Goal: Transaction & Acquisition: Purchase product/service

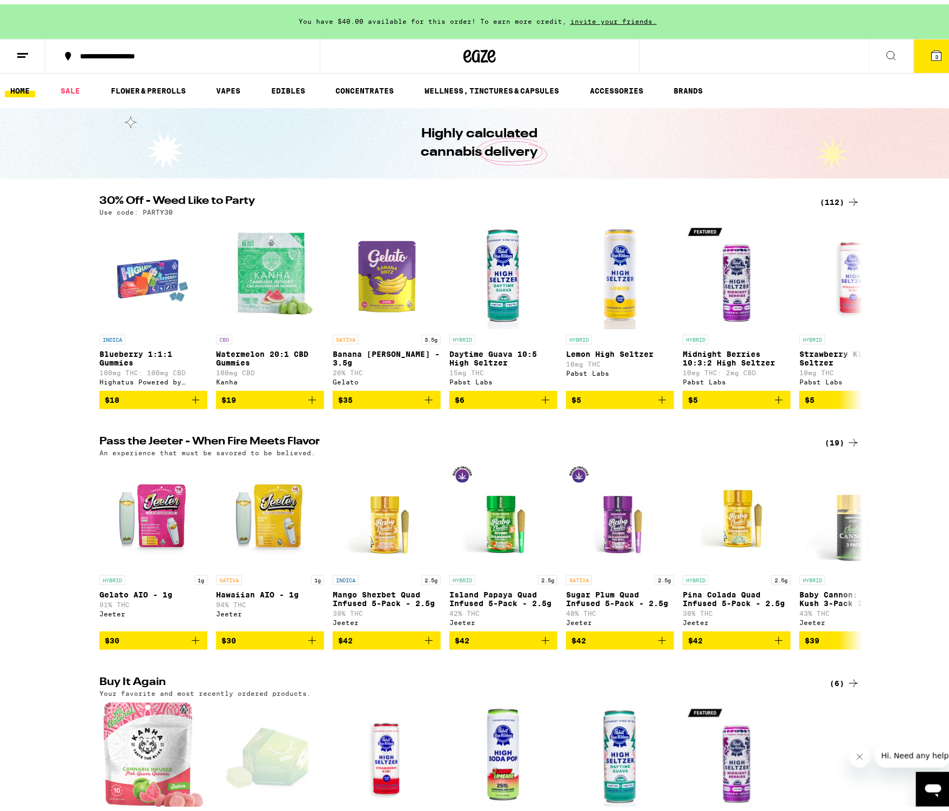
click at [24, 53] on icon at bounding box center [22, 51] width 13 height 13
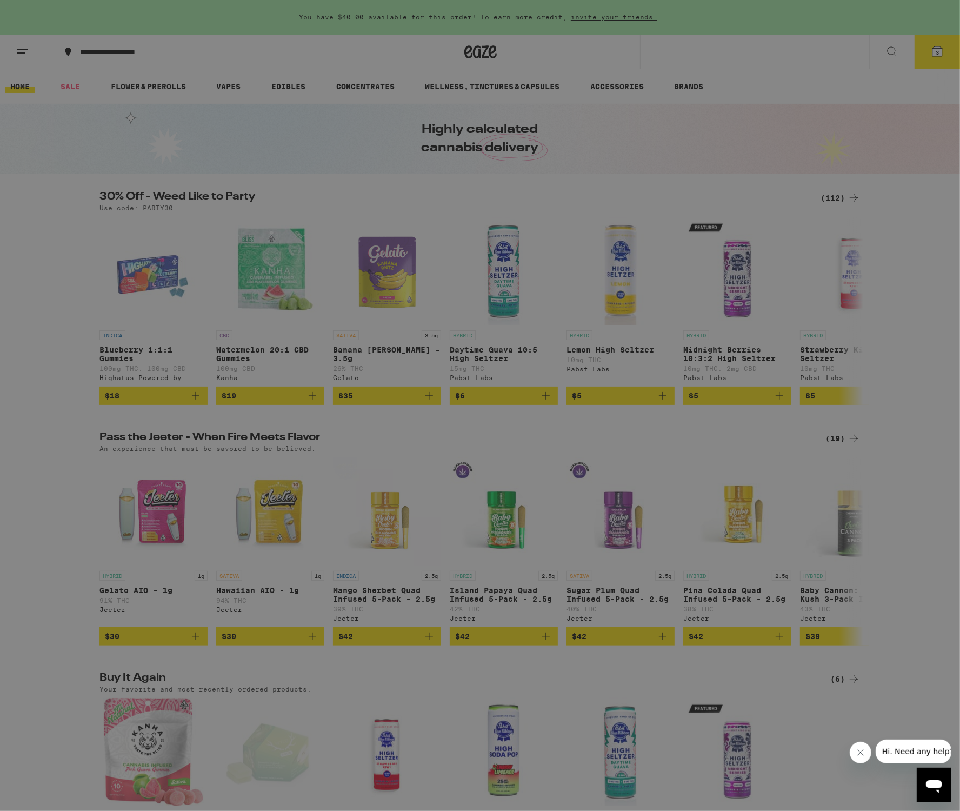
click at [107, 165] on div "Edibles" at bounding box center [81, 166] width 52 height 13
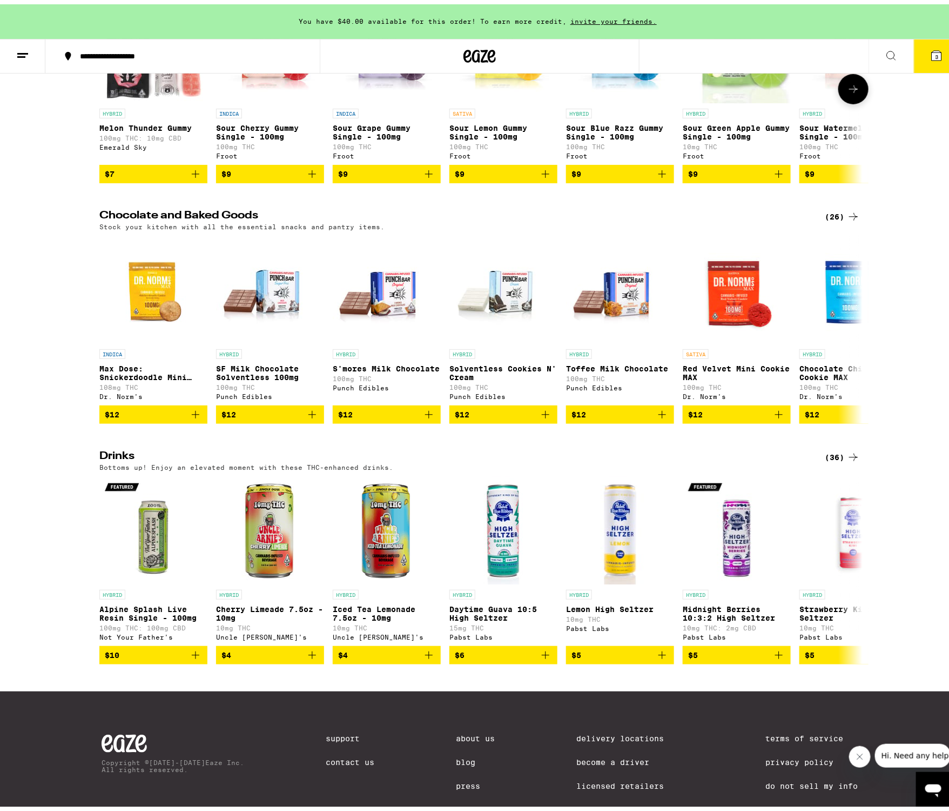
scroll to position [270, 0]
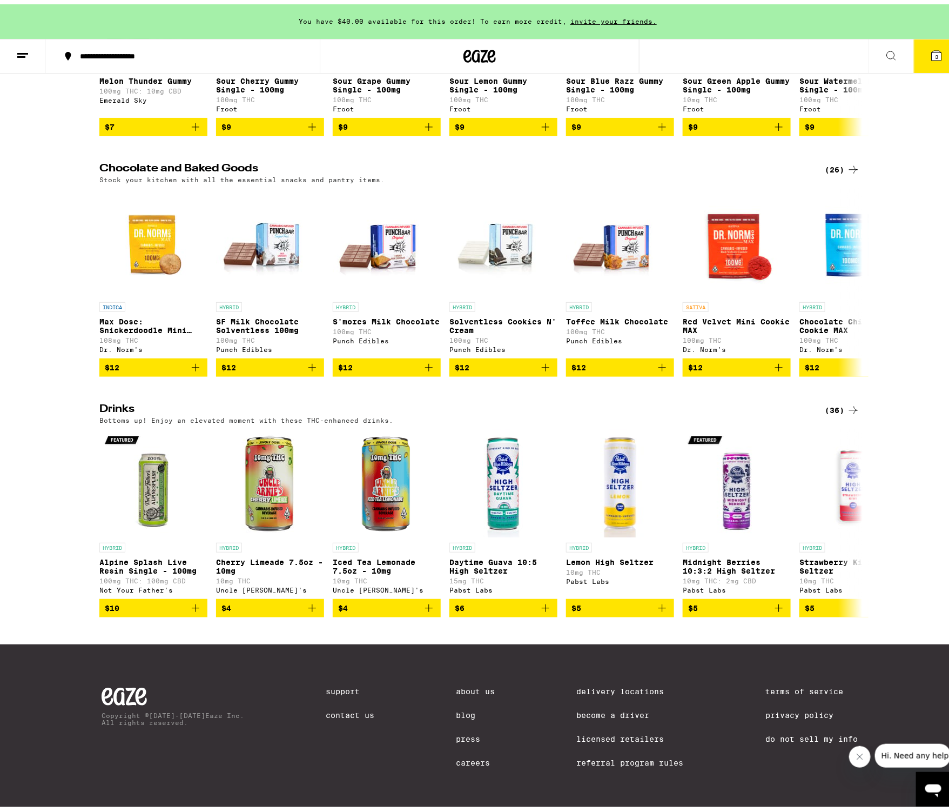
click at [836, 411] on div "(36)" at bounding box center [842, 405] width 35 height 13
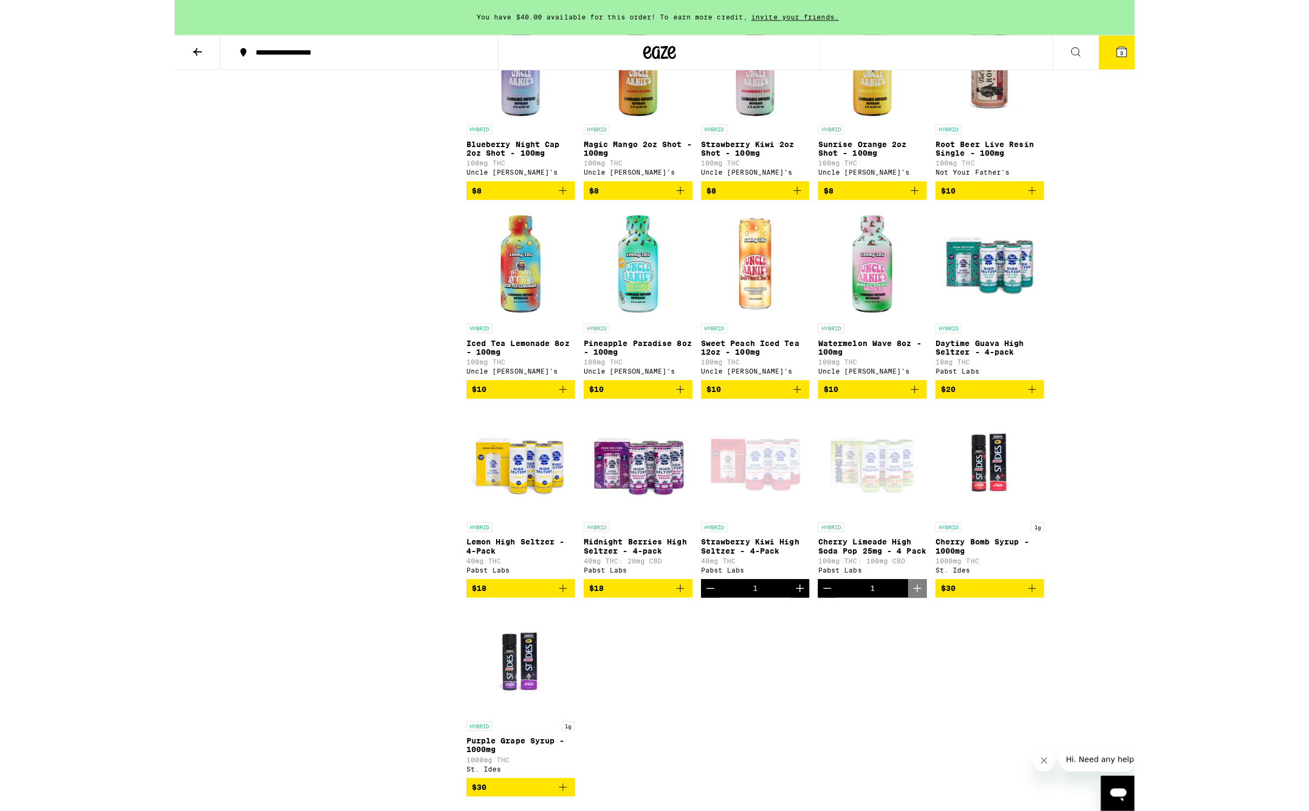
scroll to position [1013, 0]
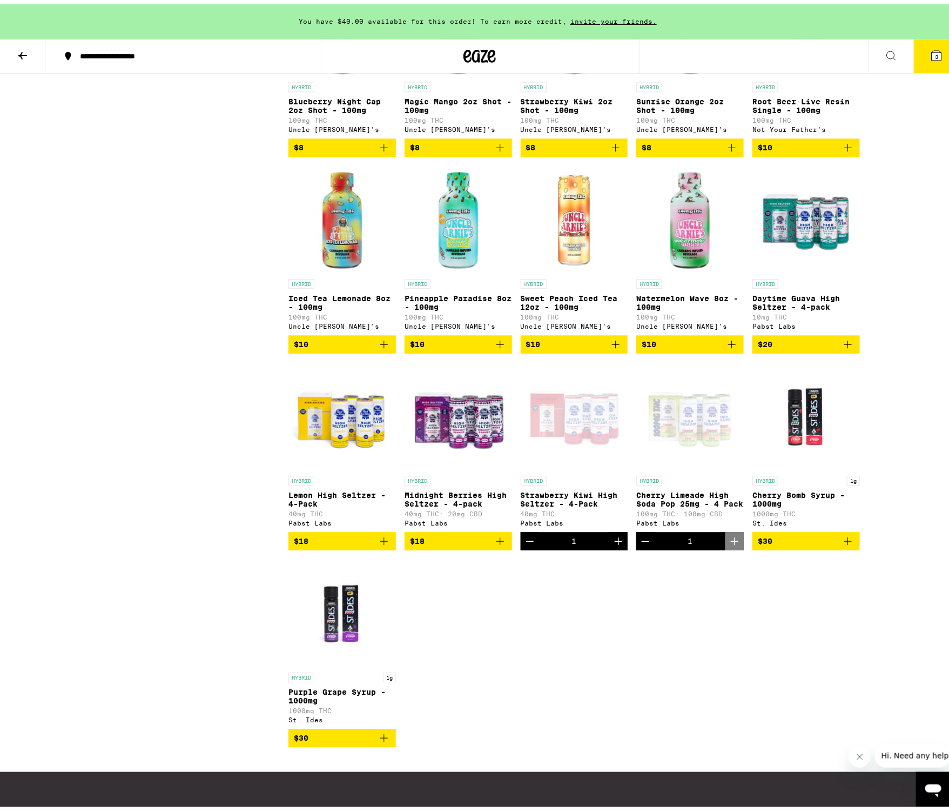
click at [483, 543] on span "$18" at bounding box center [458, 536] width 97 height 13
click at [349, 465] on img "Open page for Lemon High Seltzer - 4-Pack from Pabst Labs" at bounding box center [343, 412] width 108 height 108
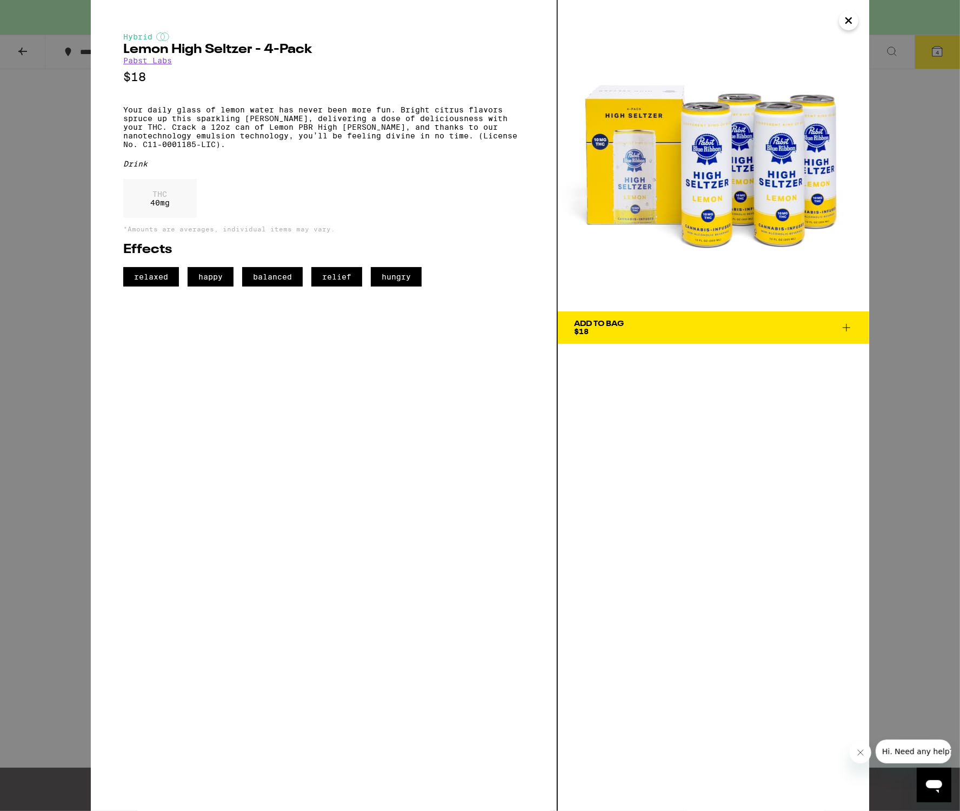
click at [676, 177] on img at bounding box center [713, 155] width 311 height 311
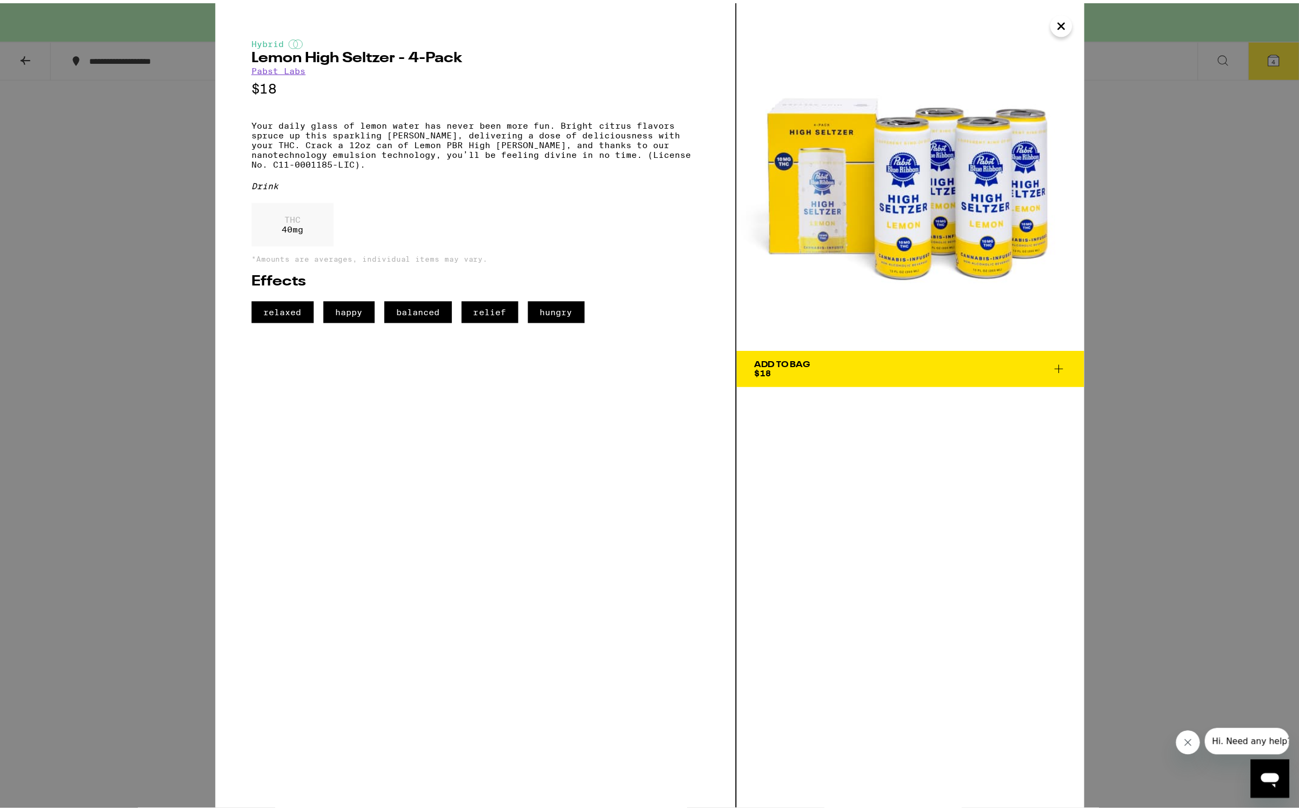
scroll to position [1013, 0]
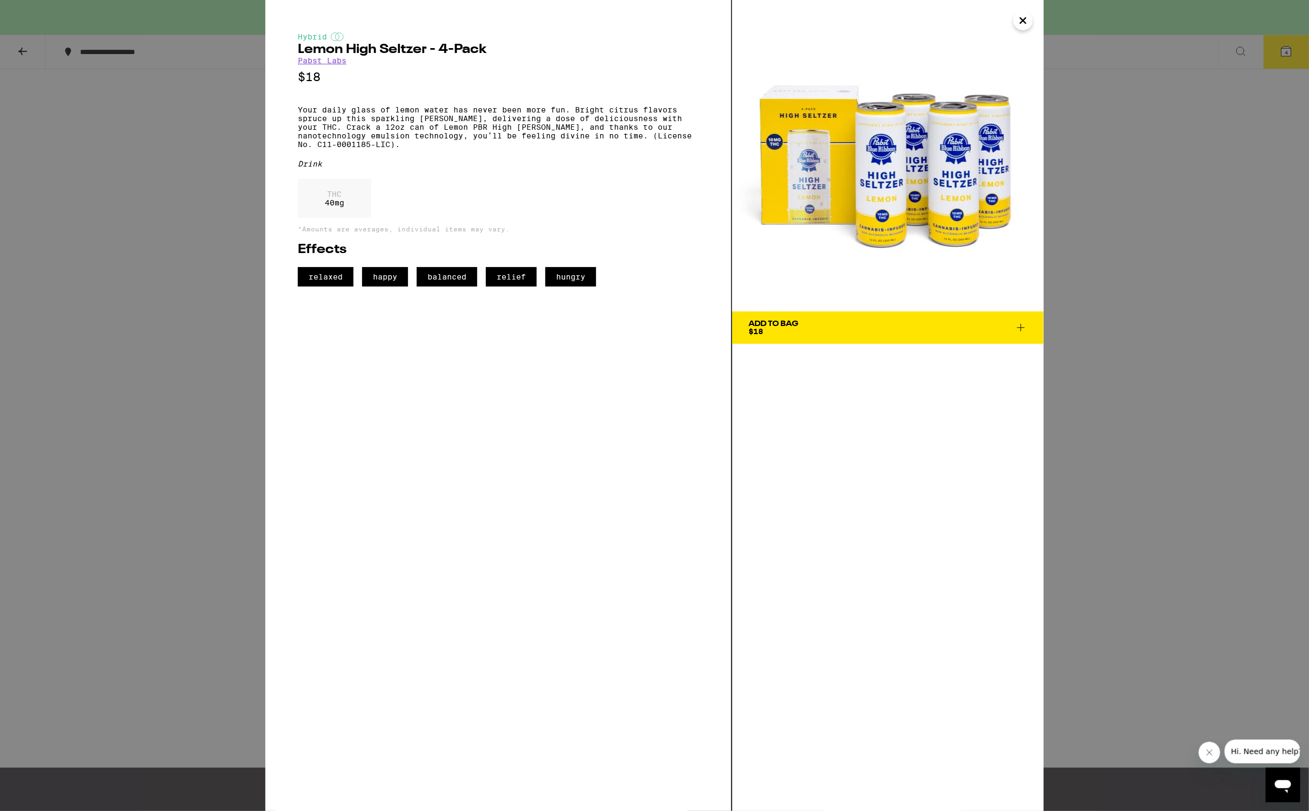
click at [1024, 23] on icon "Close" at bounding box center [1022, 20] width 13 height 16
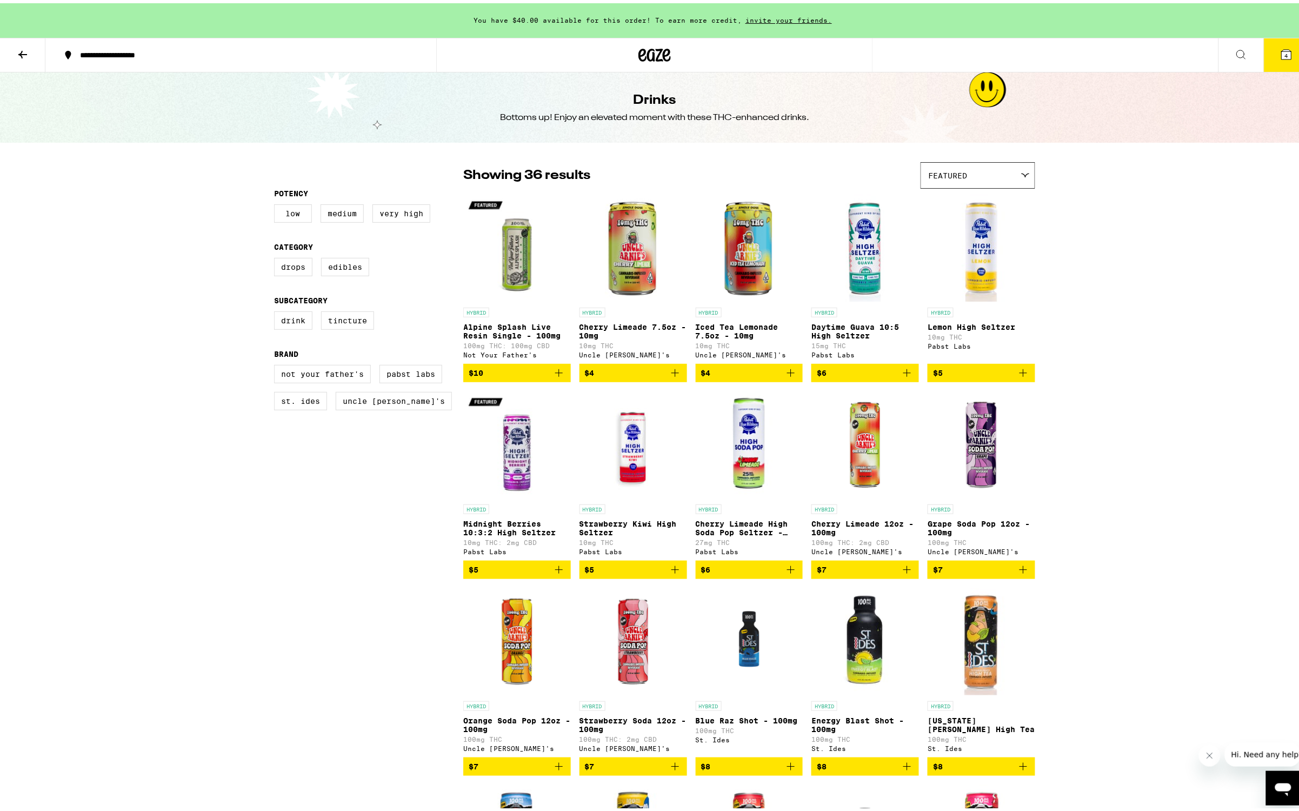
click at [766, 573] on span "$6" at bounding box center [749, 566] width 97 height 13
click at [641, 569] on span "$5" at bounding box center [633, 566] width 97 height 13
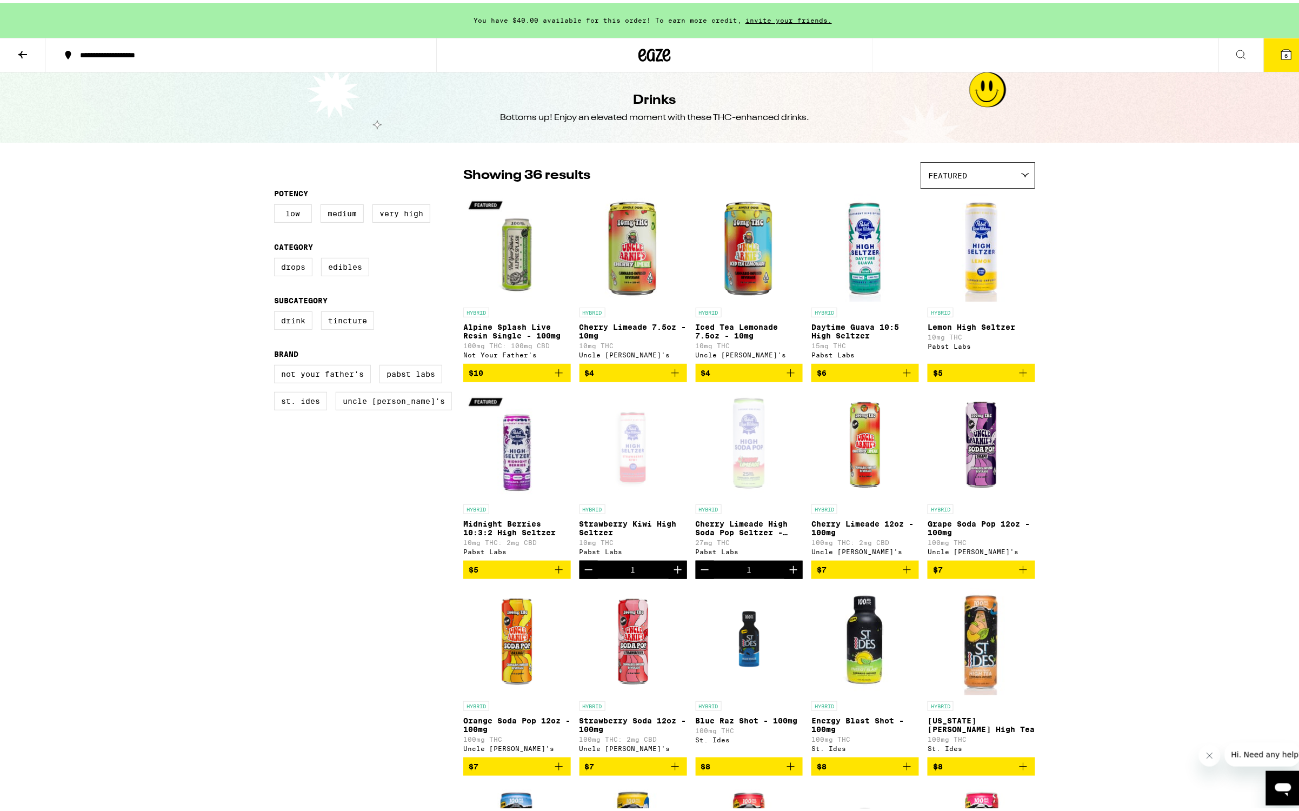
click at [479, 573] on span "$5" at bounding box center [517, 566] width 97 height 13
click at [1281, 47] on icon at bounding box center [1286, 51] width 10 height 10
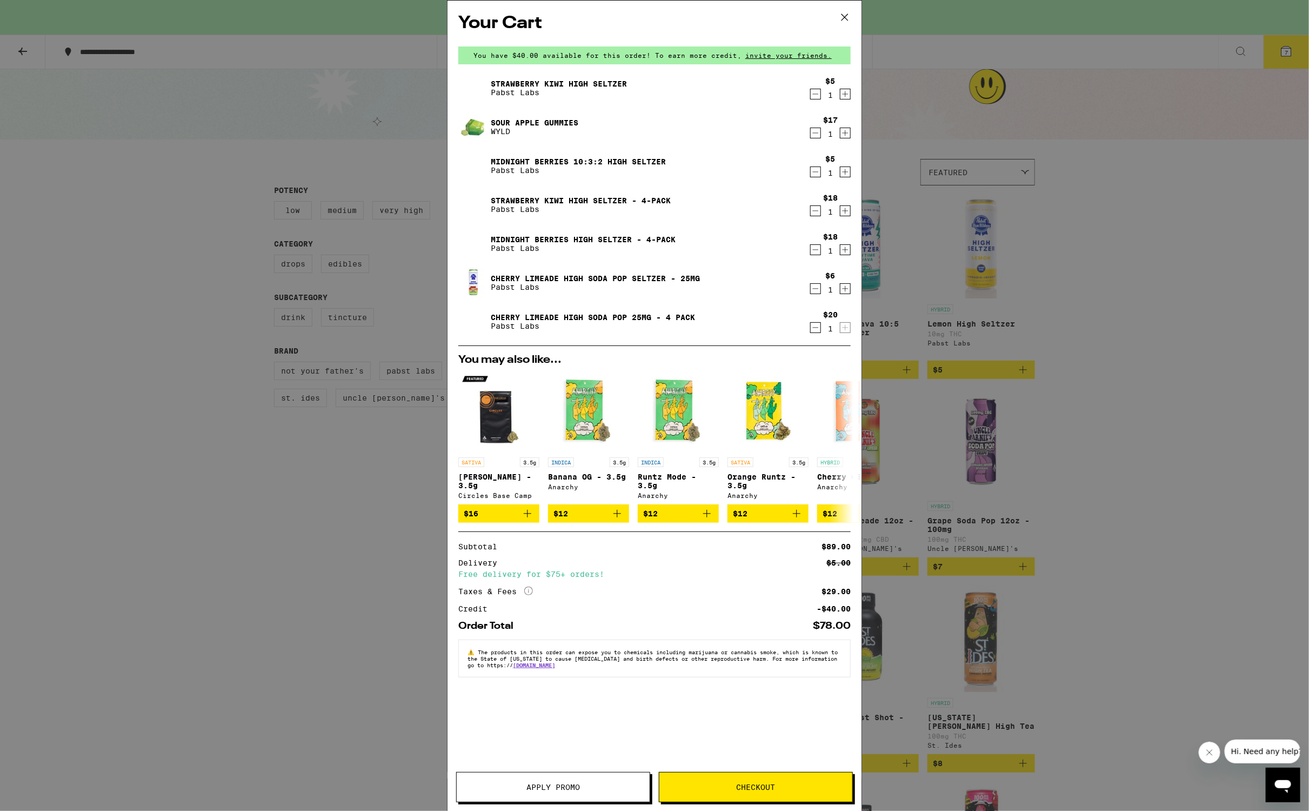
click at [817, 327] on icon "Decrement" at bounding box center [816, 327] width 10 height 13
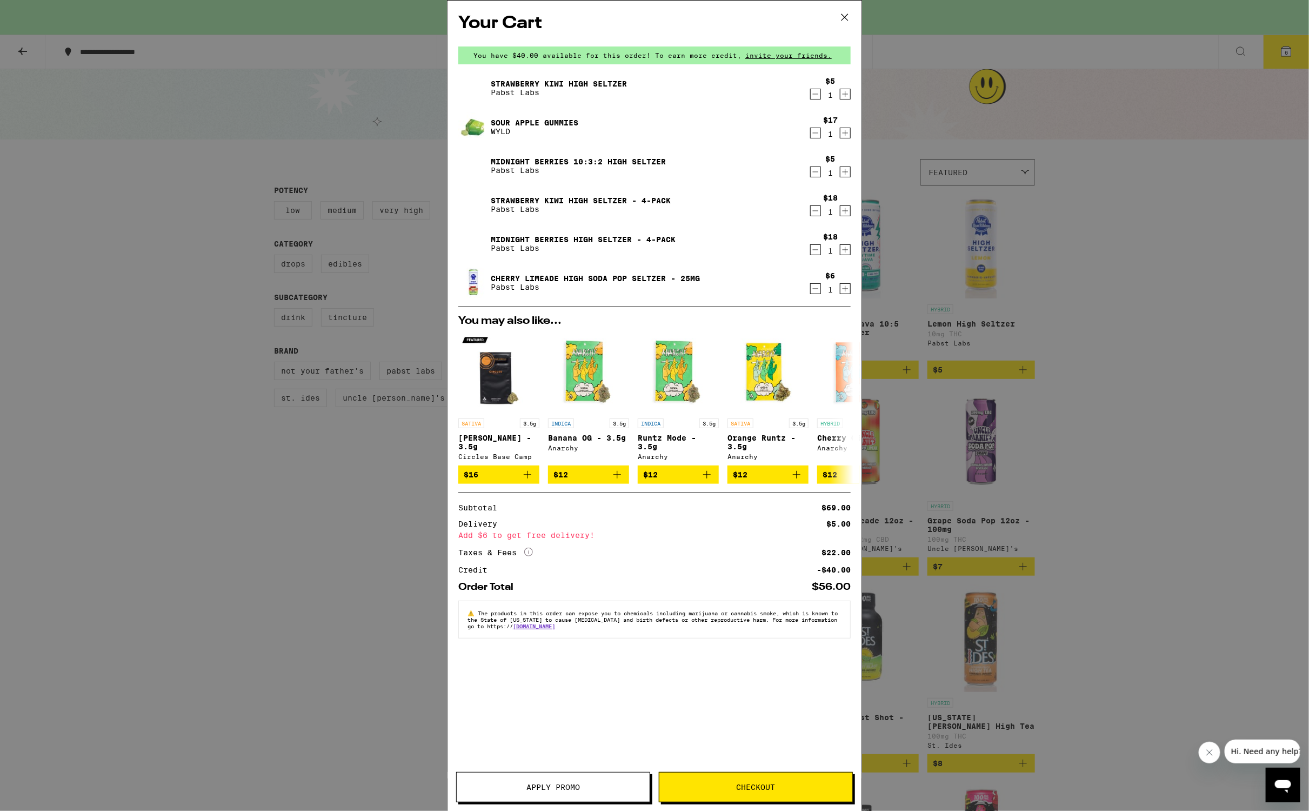
click at [816, 210] on icon "Decrement" at bounding box center [816, 210] width 10 height 13
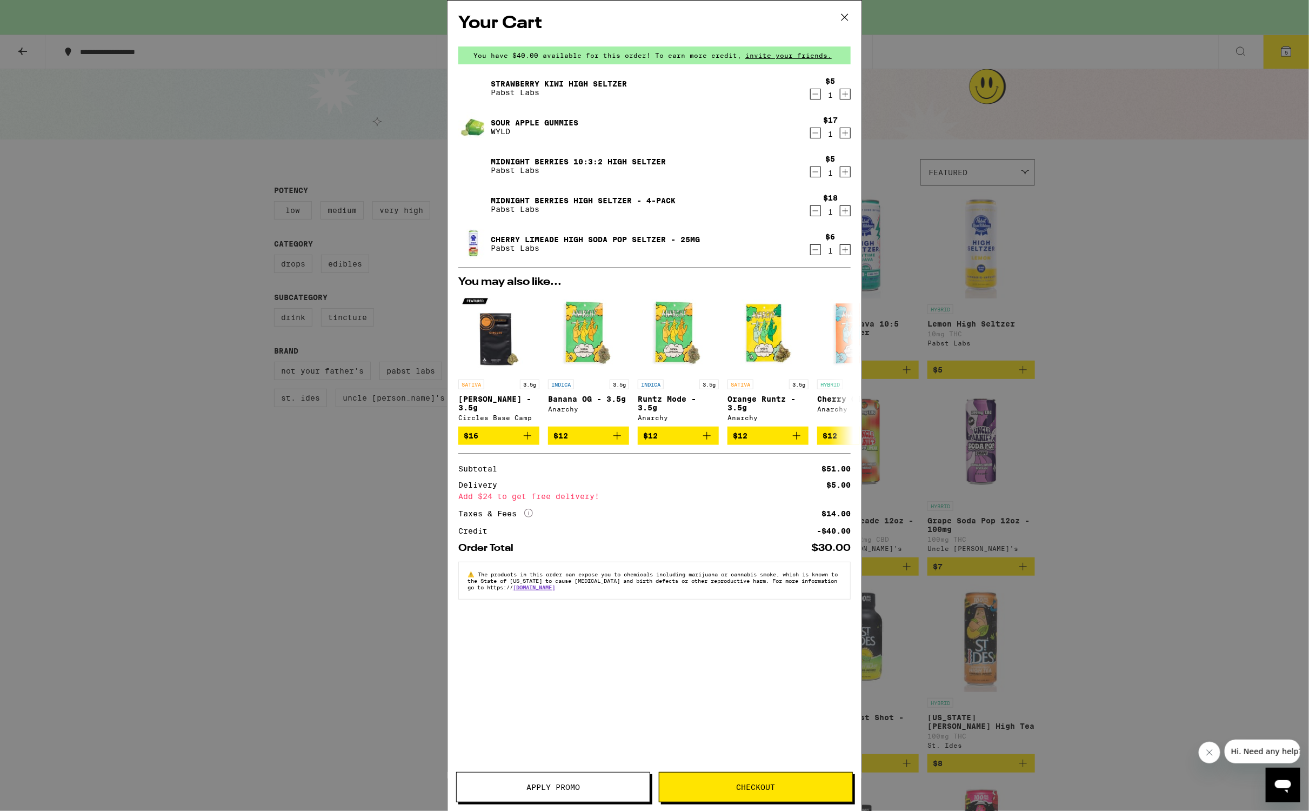
click at [812, 171] on icon "Decrement" at bounding box center [816, 171] width 10 height 13
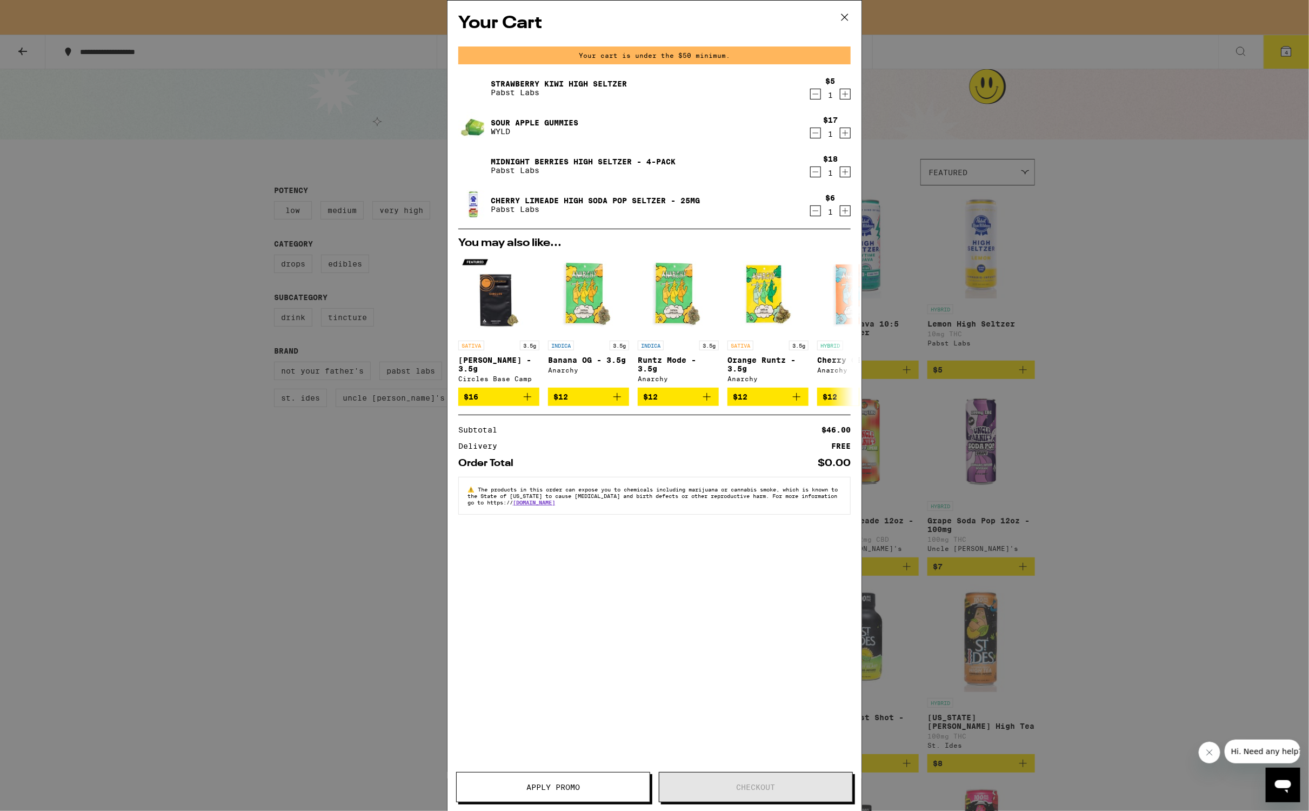
click at [817, 95] on icon "Decrement" at bounding box center [816, 94] width 10 height 13
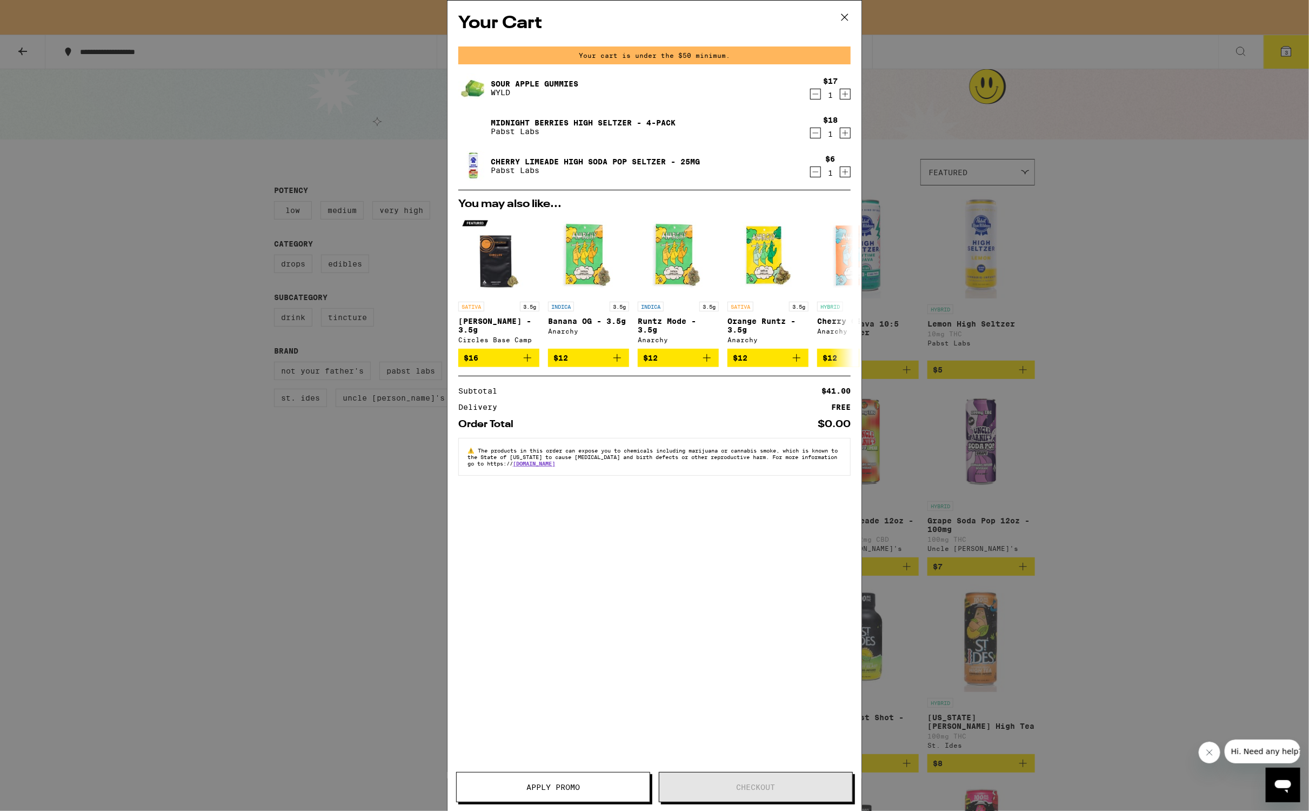
click at [817, 95] on icon "Decrement" at bounding box center [816, 94] width 10 height 13
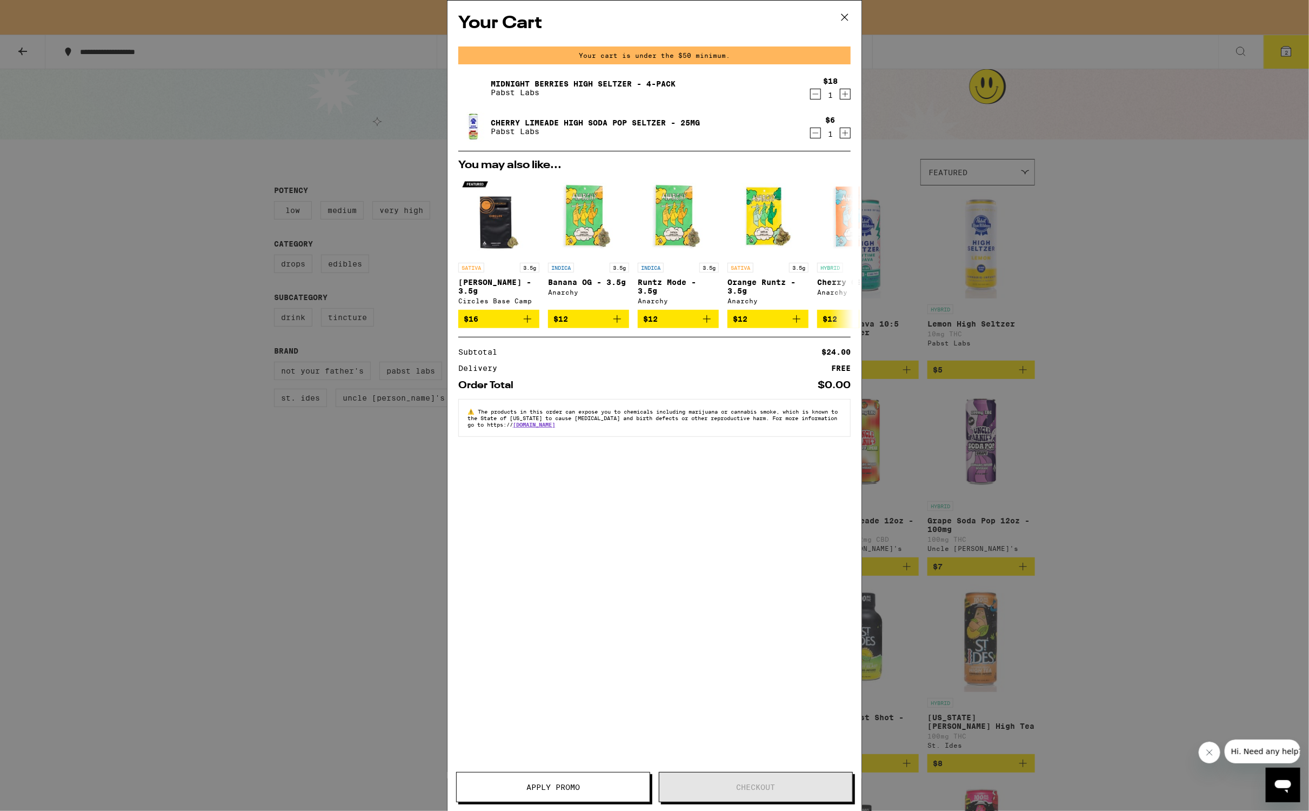
click at [1161, 355] on div "Your Cart Your cart is under the $50 minimum. Midnight Berries High [PERSON_NAM…" at bounding box center [654, 405] width 1309 height 811
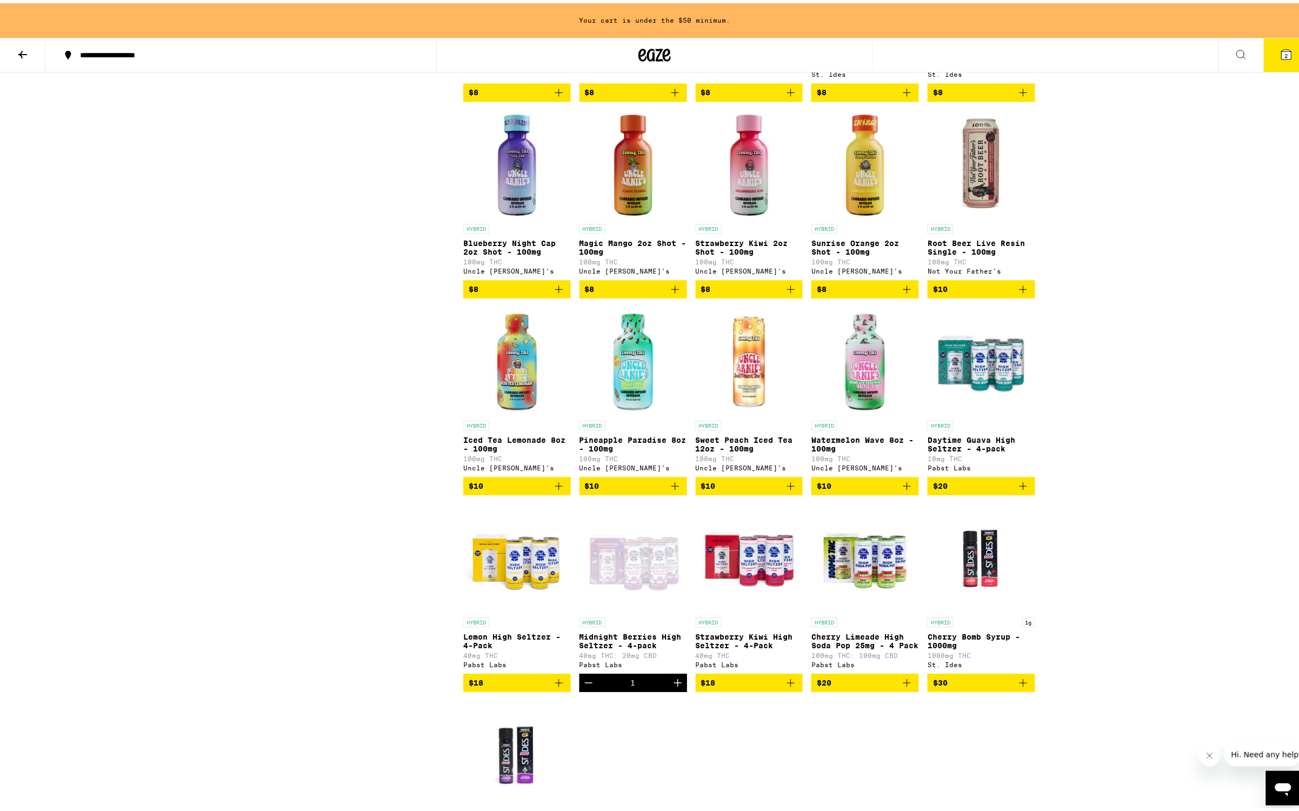
scroll to position [878, 0]
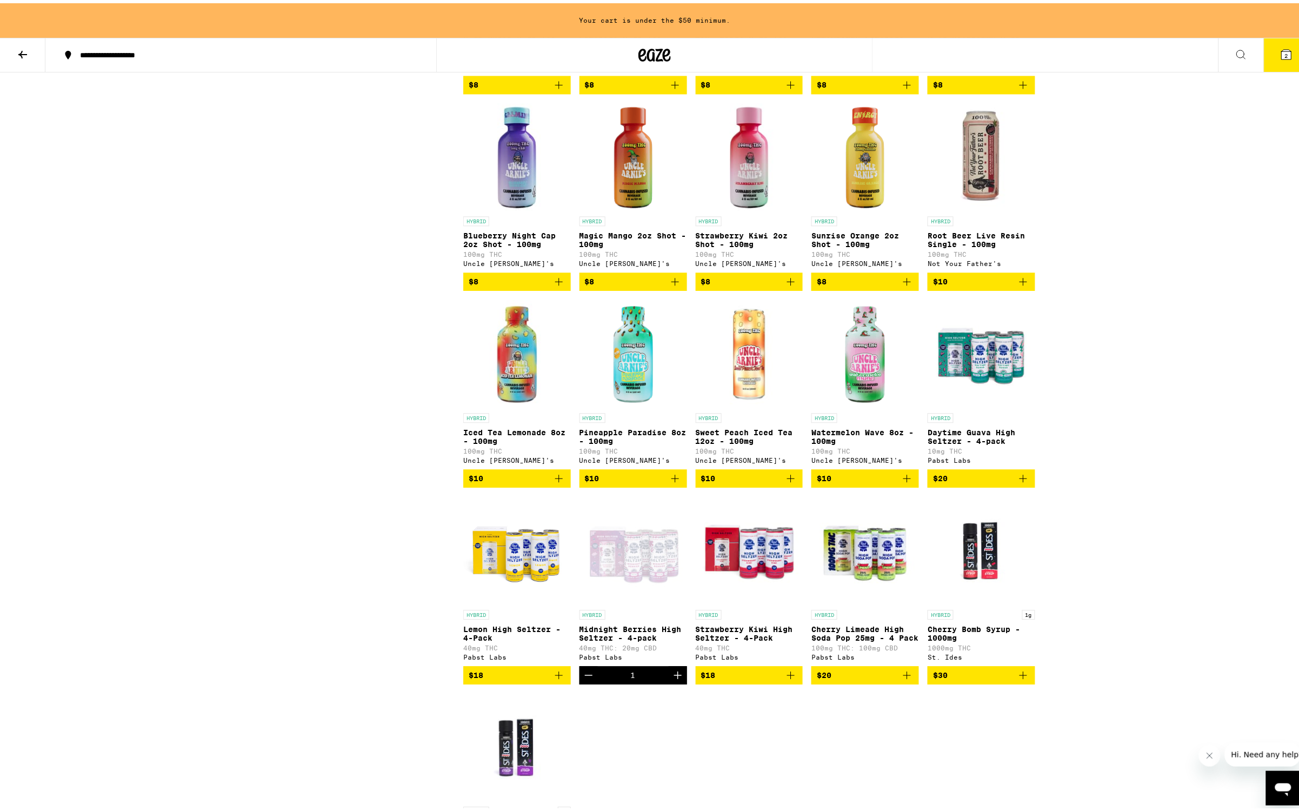
click at [738, 678] on span "$18" at bounding box center [749, 671] width 97 height 13
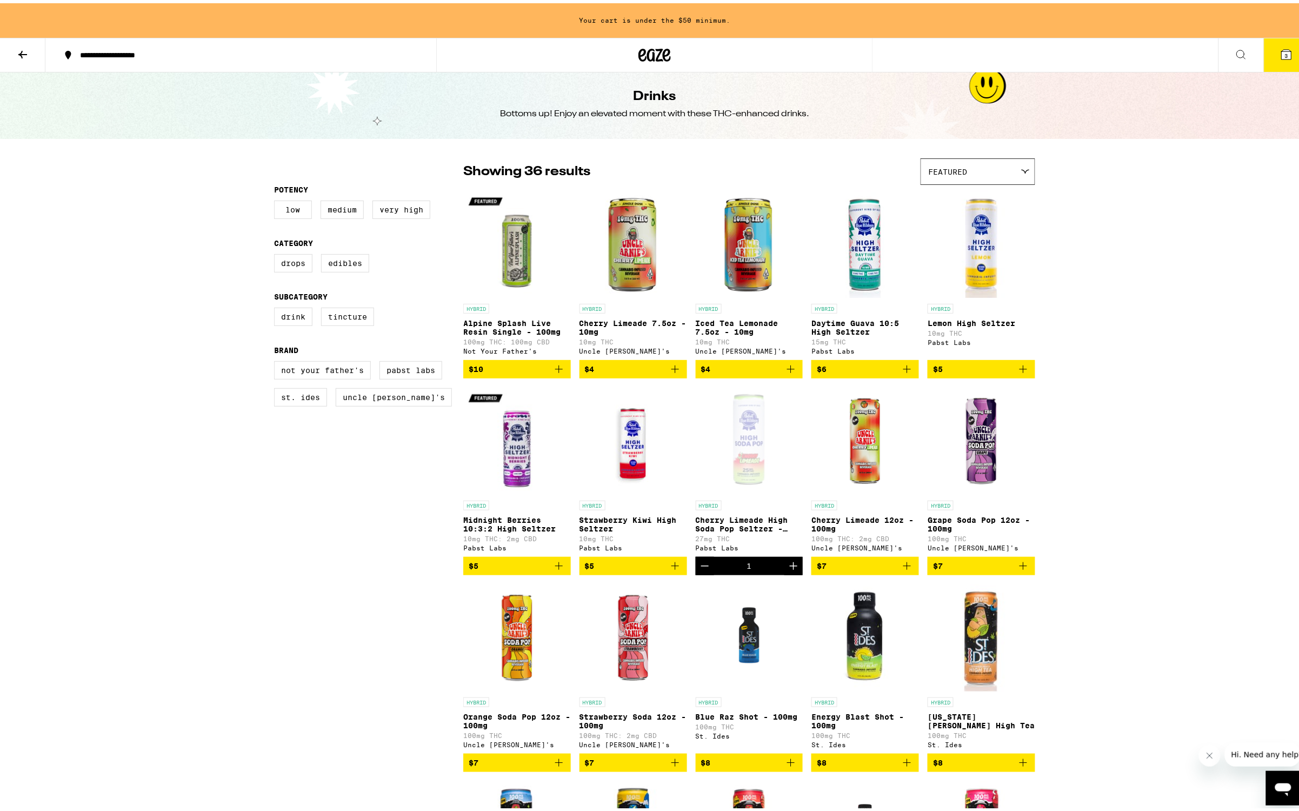
scroll to position [0, 0]
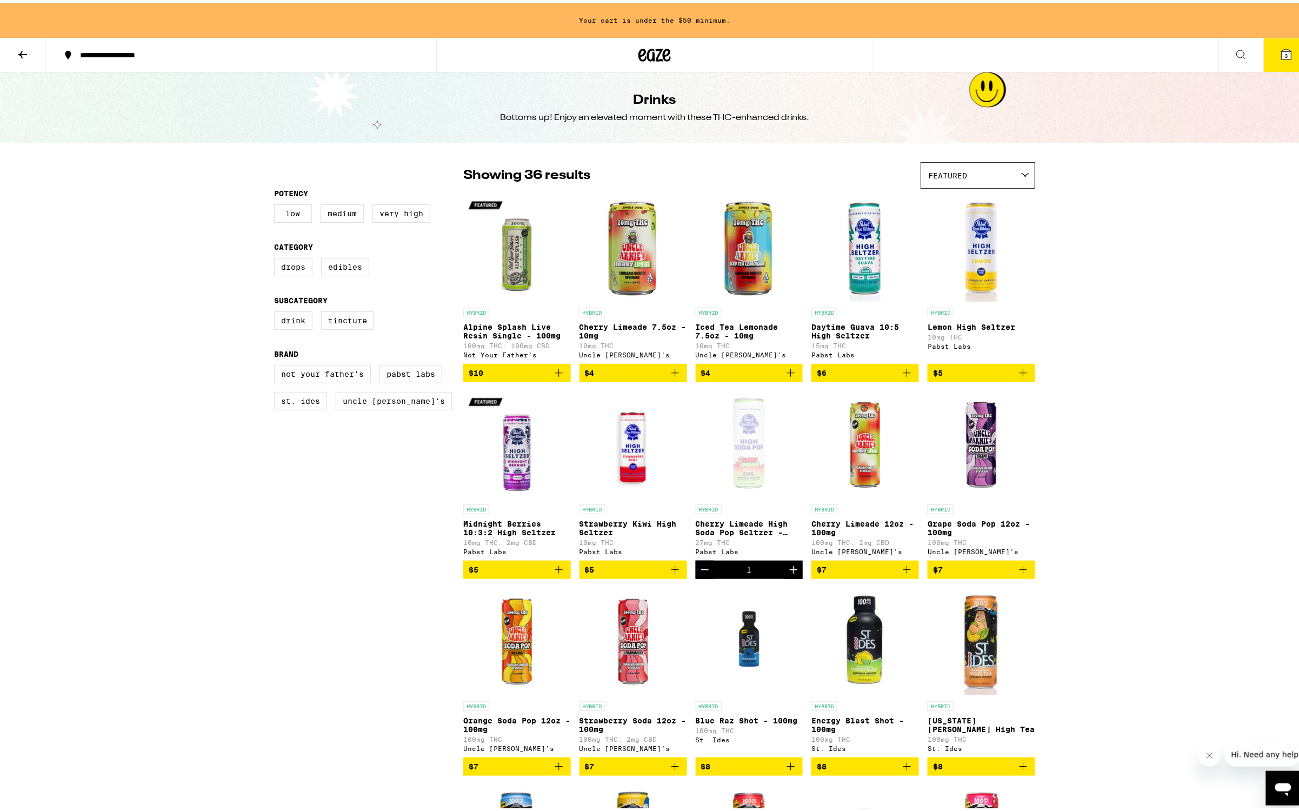
click at [35, 54] on button at bounding box center [22, 52] width 45 height 34
click at [537, 25] on div "Your cart is under the $50 minimum." at bounding box center [654, 17] width 1309 height 35
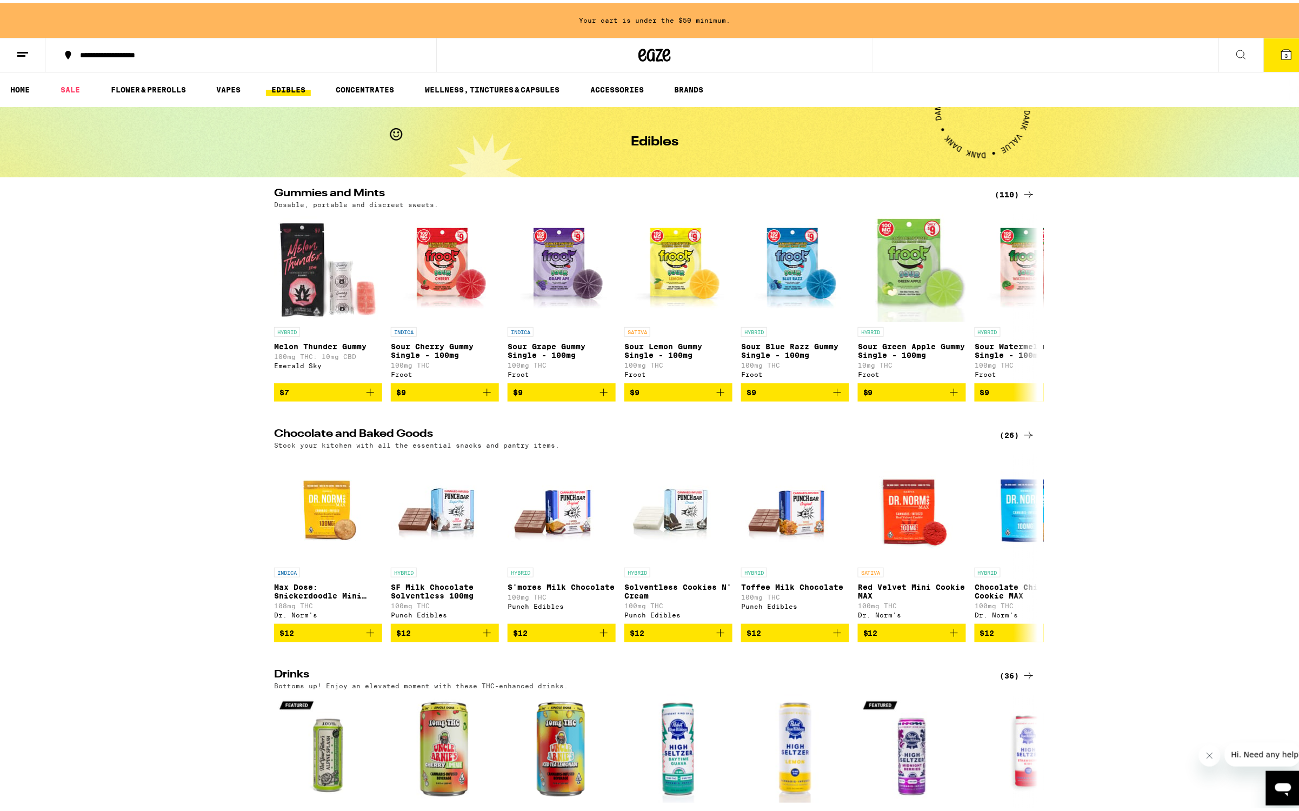
click at [1022, 192] on icon at bounding box center [1028, 191] width 13 height 13
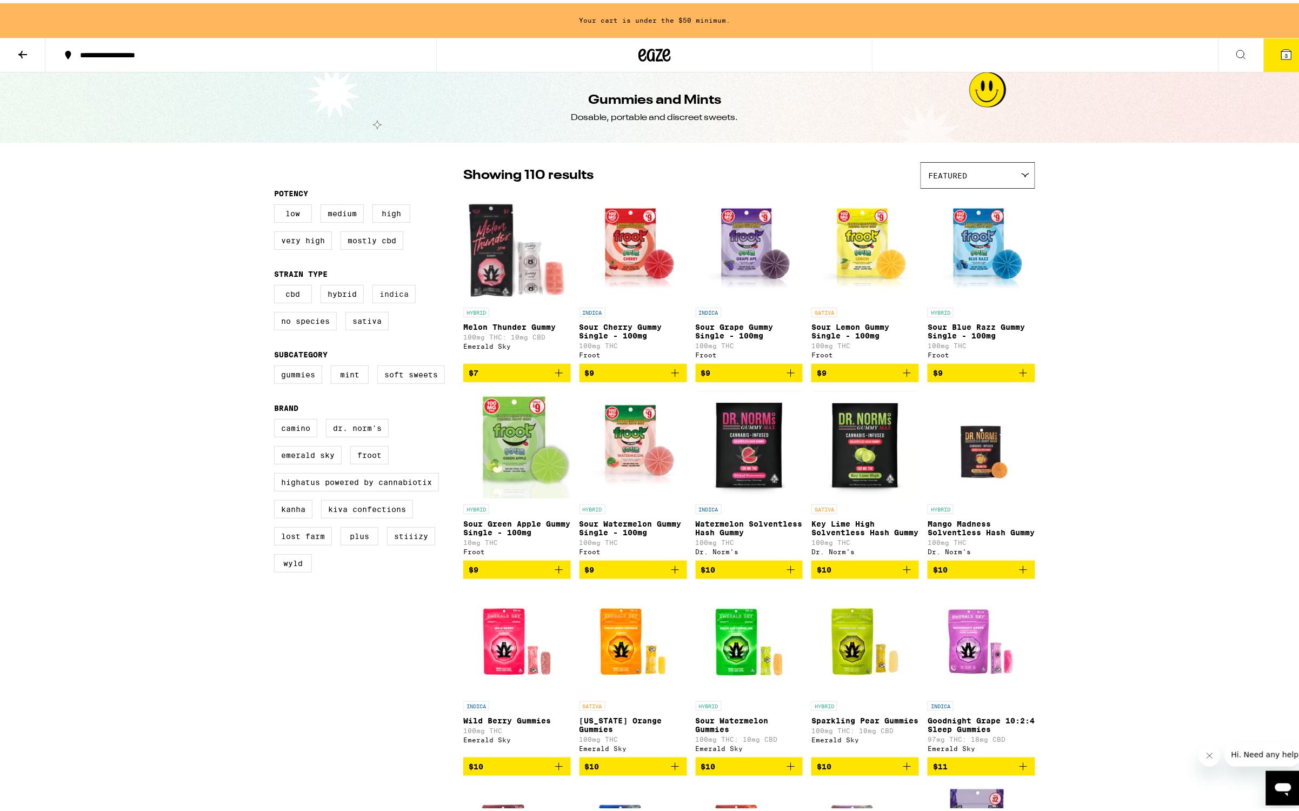
click at [392, 299] on label "Indica" at bounding box center [393, 291] width 43 height 18
click at [277, 284] on input "Indica" at bounding box center [276, 283] width 1 height 1
checkbox input "true"
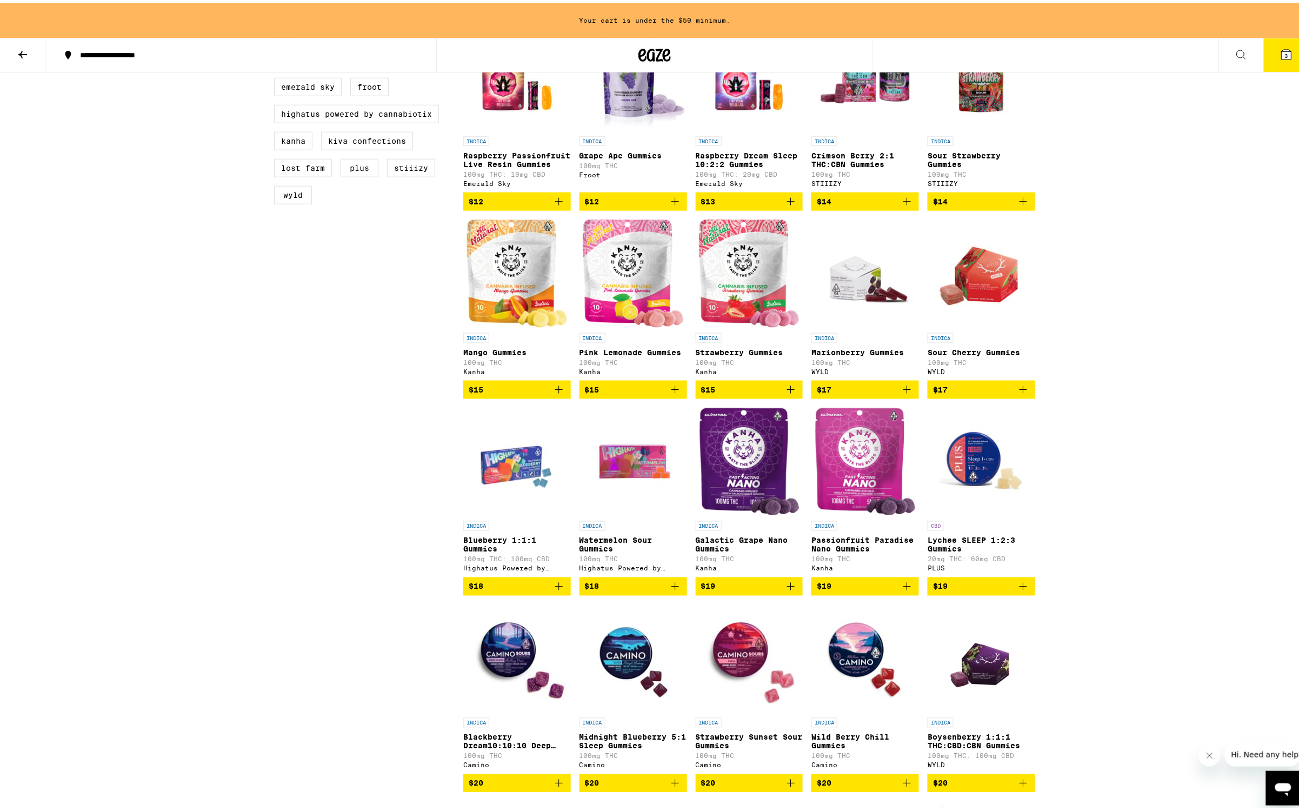
scroll to position [405, 0]
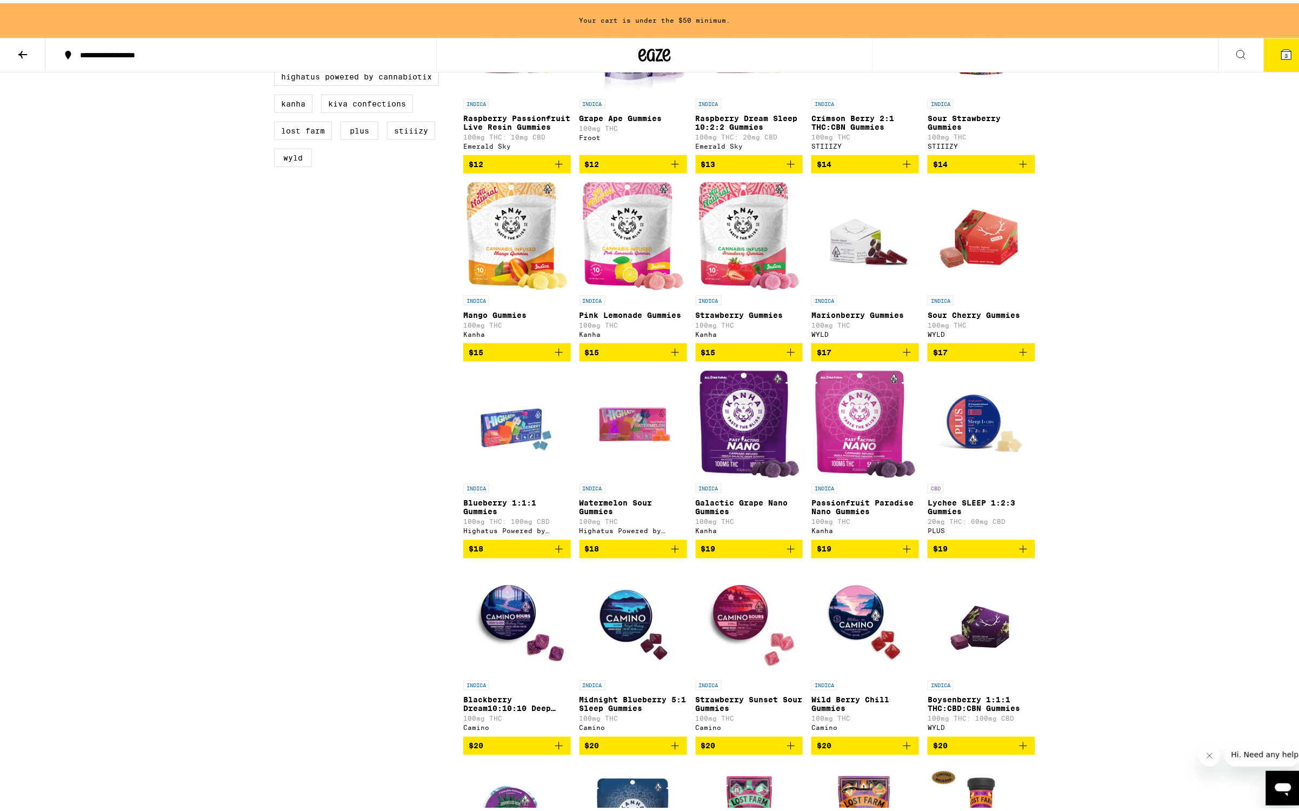
click at [536, 356] on span "$15" at bounding box center [517, 349] width 97 height 13
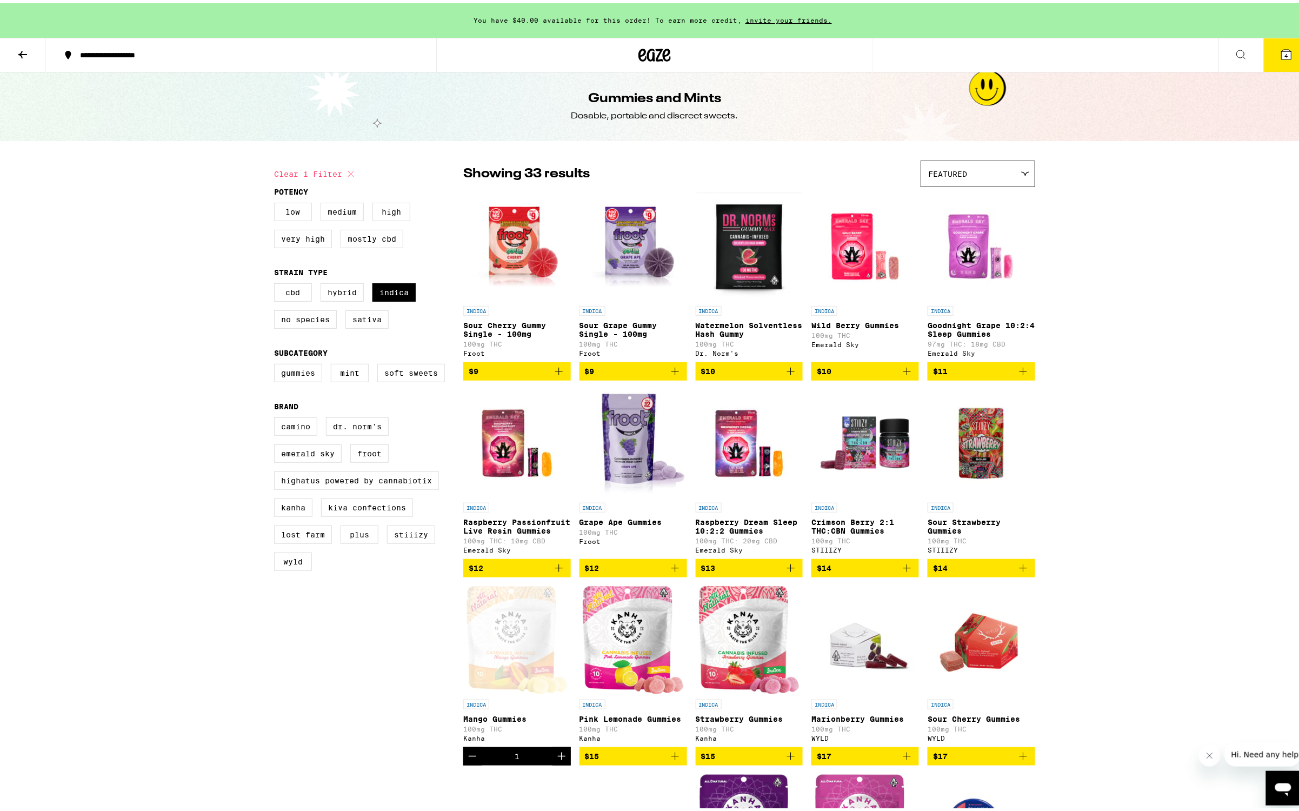
scroll to position [0, 0]
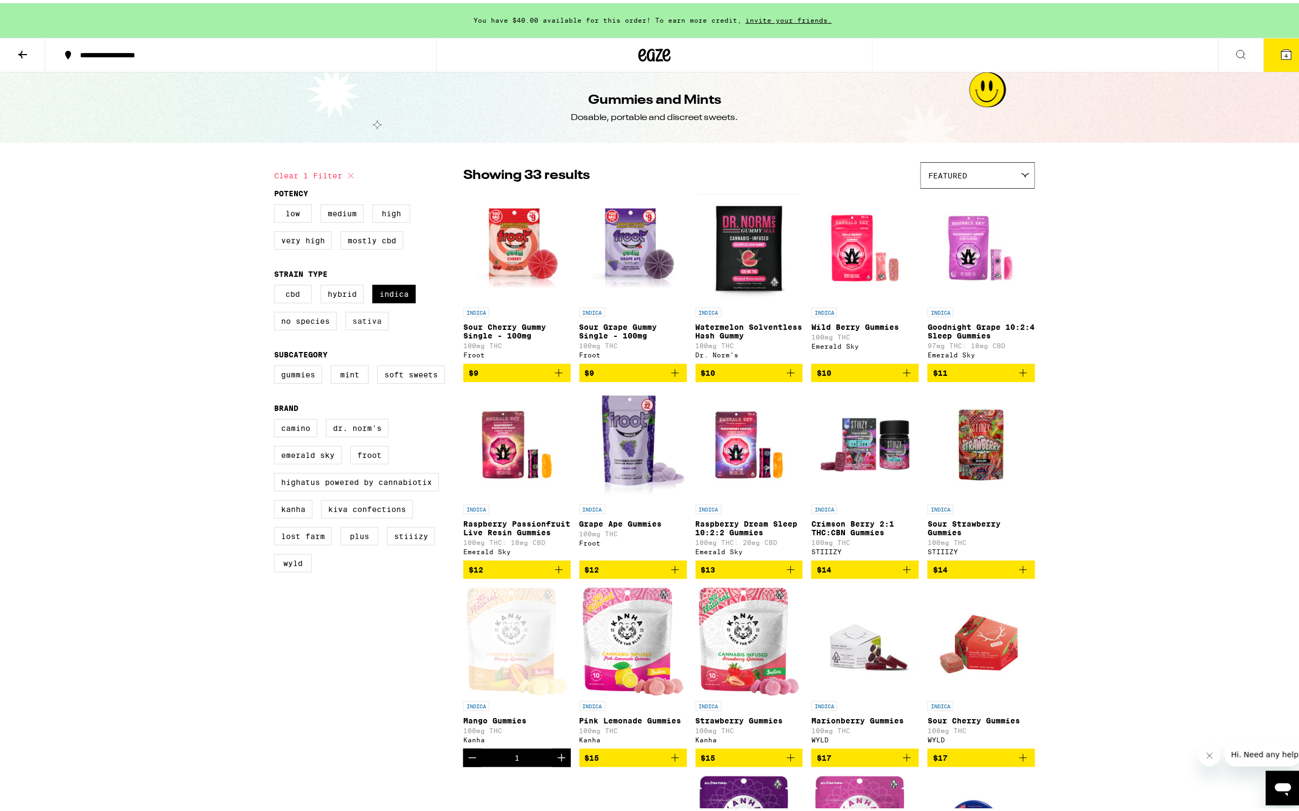
click at [351, 322] on label "Sativa" at bounding box center [366, 318] width 43 height 18
click at [277, 284] on input "Sativa" at bounding box center [276, 283] width 1 height 1
checkbox input "true"
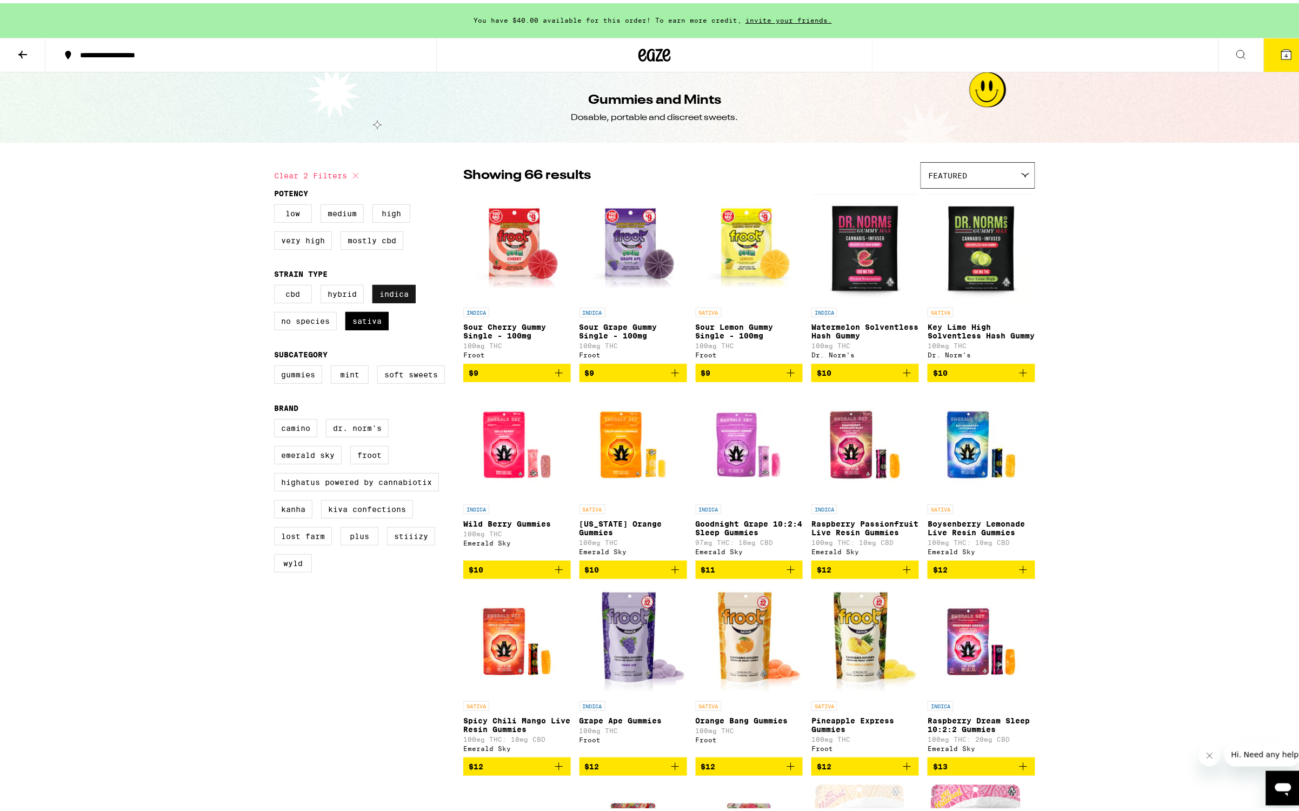
click at [390, 295] on label "Indica" at bounding box center [393, 291] width 43 height 18
click at [277, 284] on input "Indica" at bounding box center [276, 283] width 1 height 1
checkbox input "false"
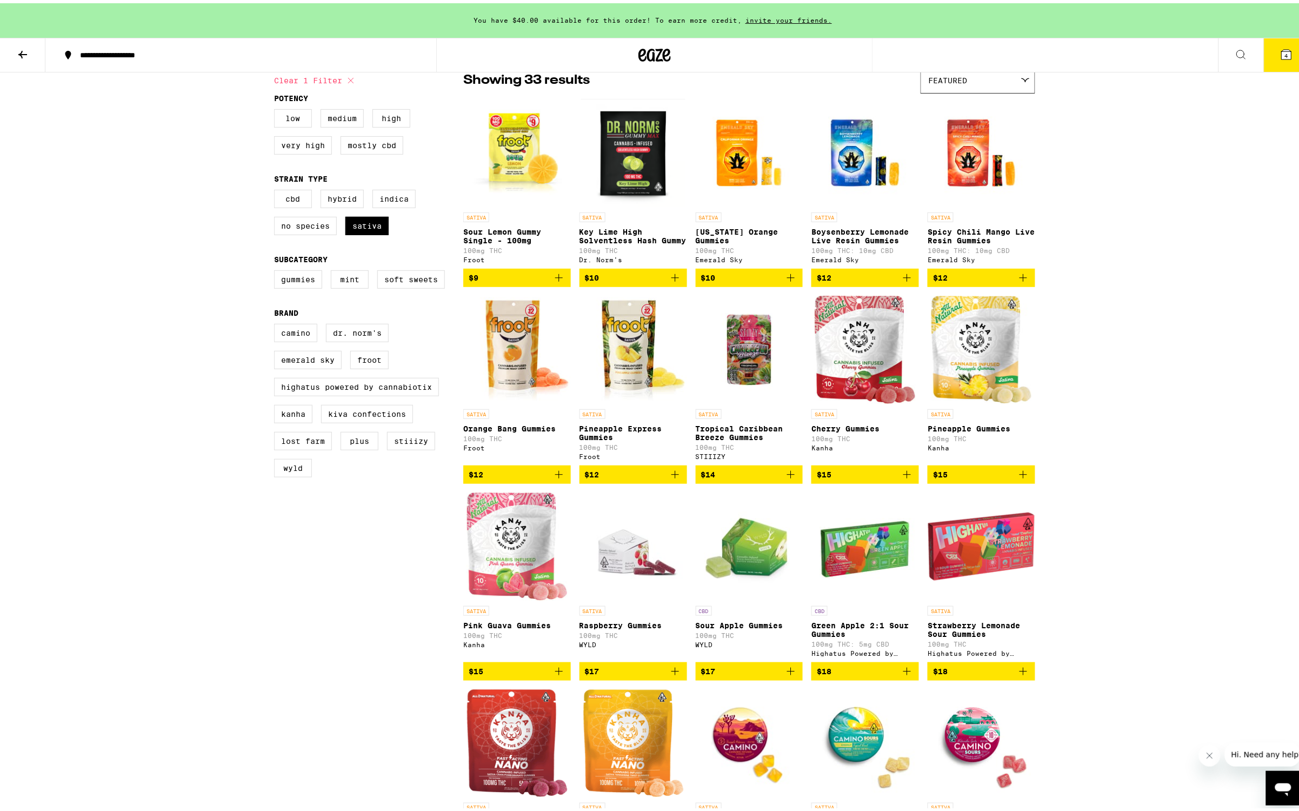
scroll to position [135, 0]
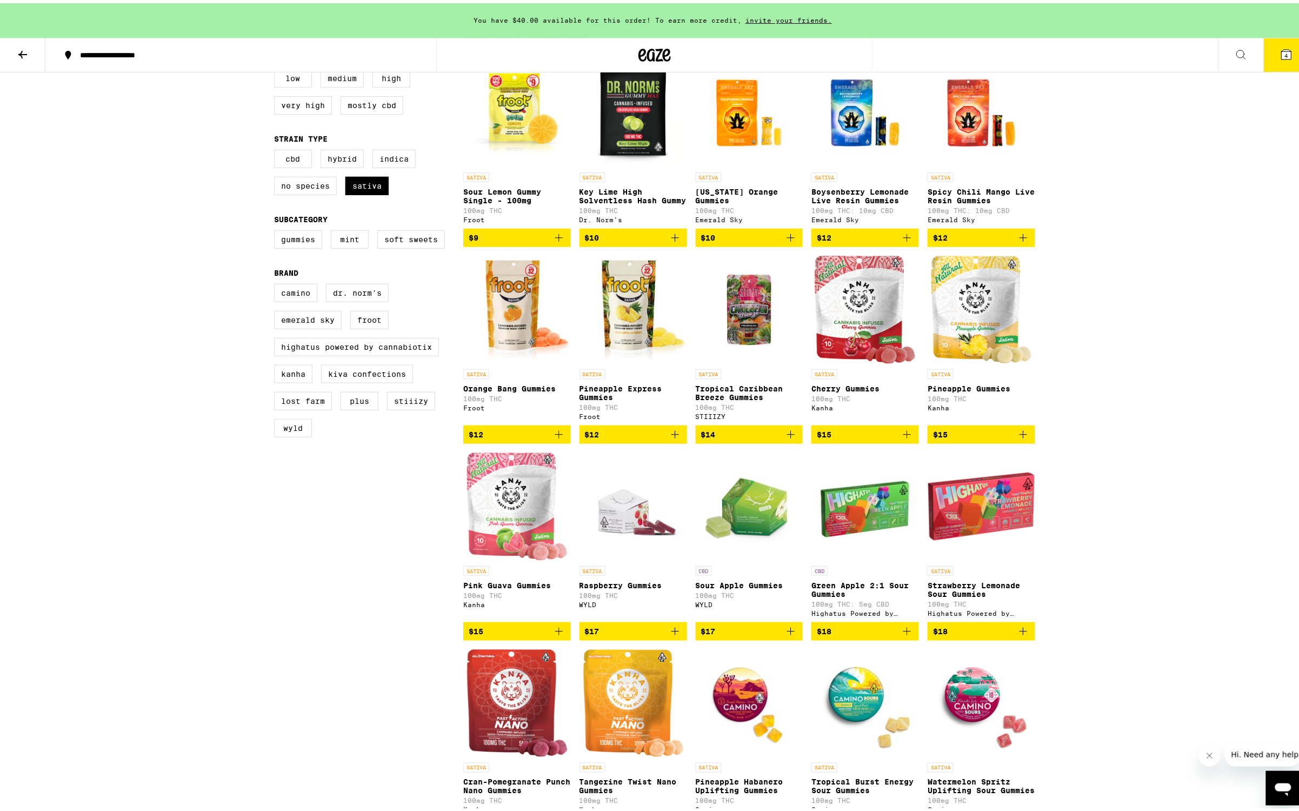
click at [737, 634] on span "$17" at bounding box center [749, 627] width 97 height 13
click at [1281, 49] on icon at bounding box center [1286, 51] width 10 height 10
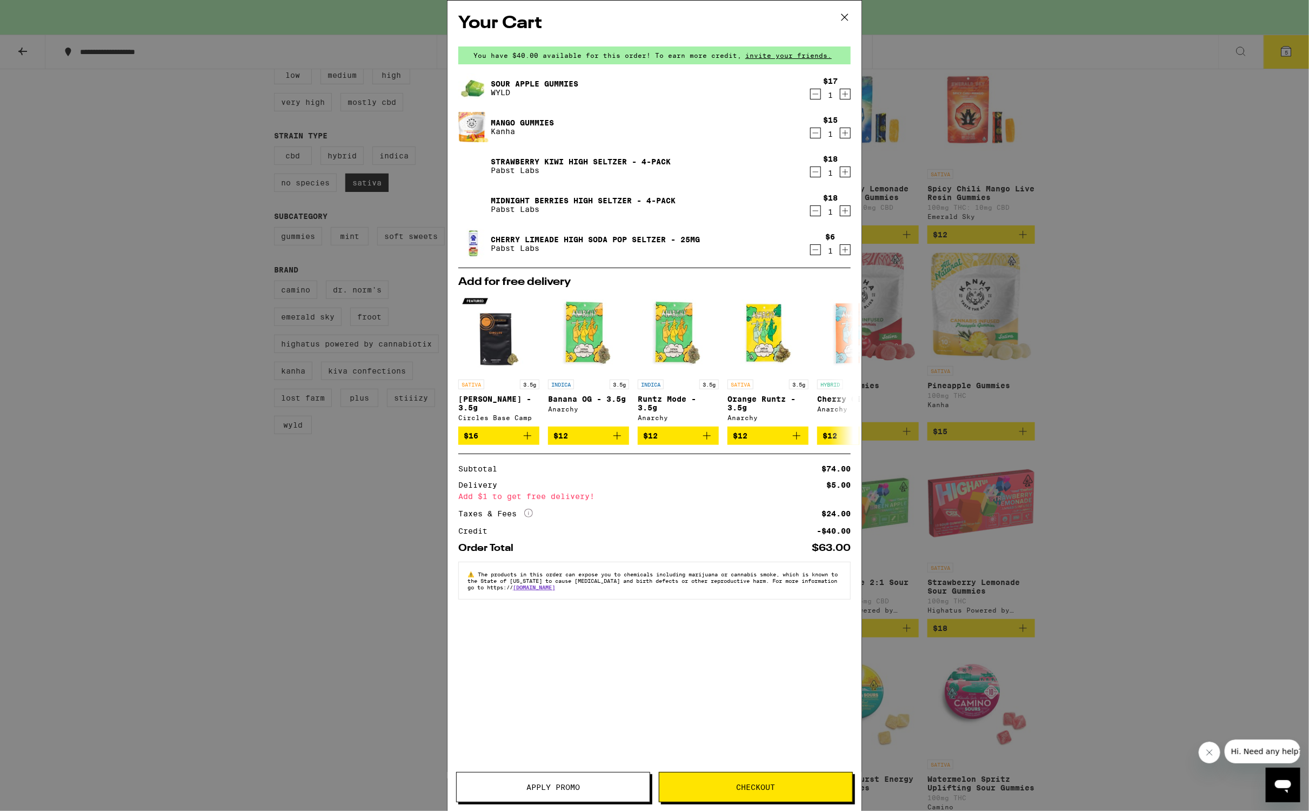
click at [814, 249] on icon "Decrement" at bounding box center [816, 249] width 10 height 13
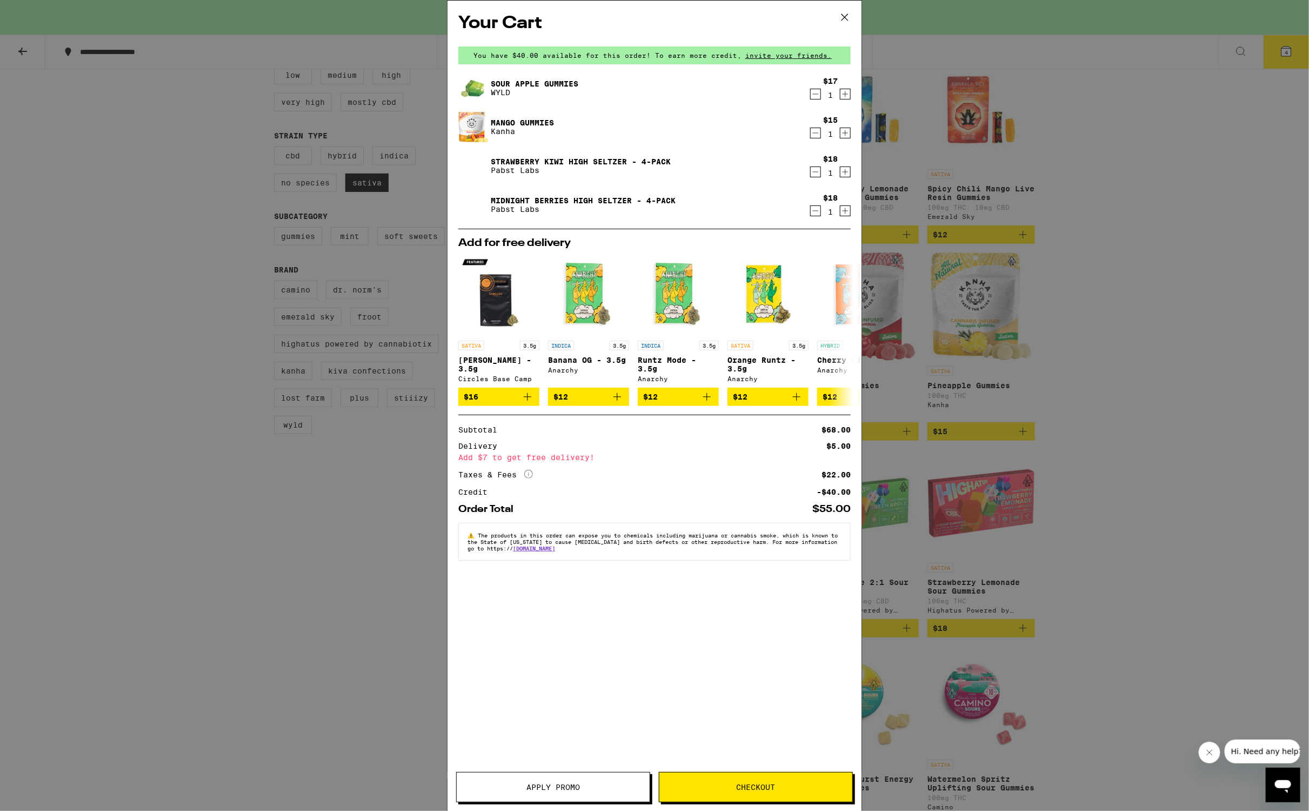
click at [1152, 353] on div "Your Cart You have $40.00 available for this order! To earn more credit, invite…" at bounding box center [654, 405] width 1309 height 811
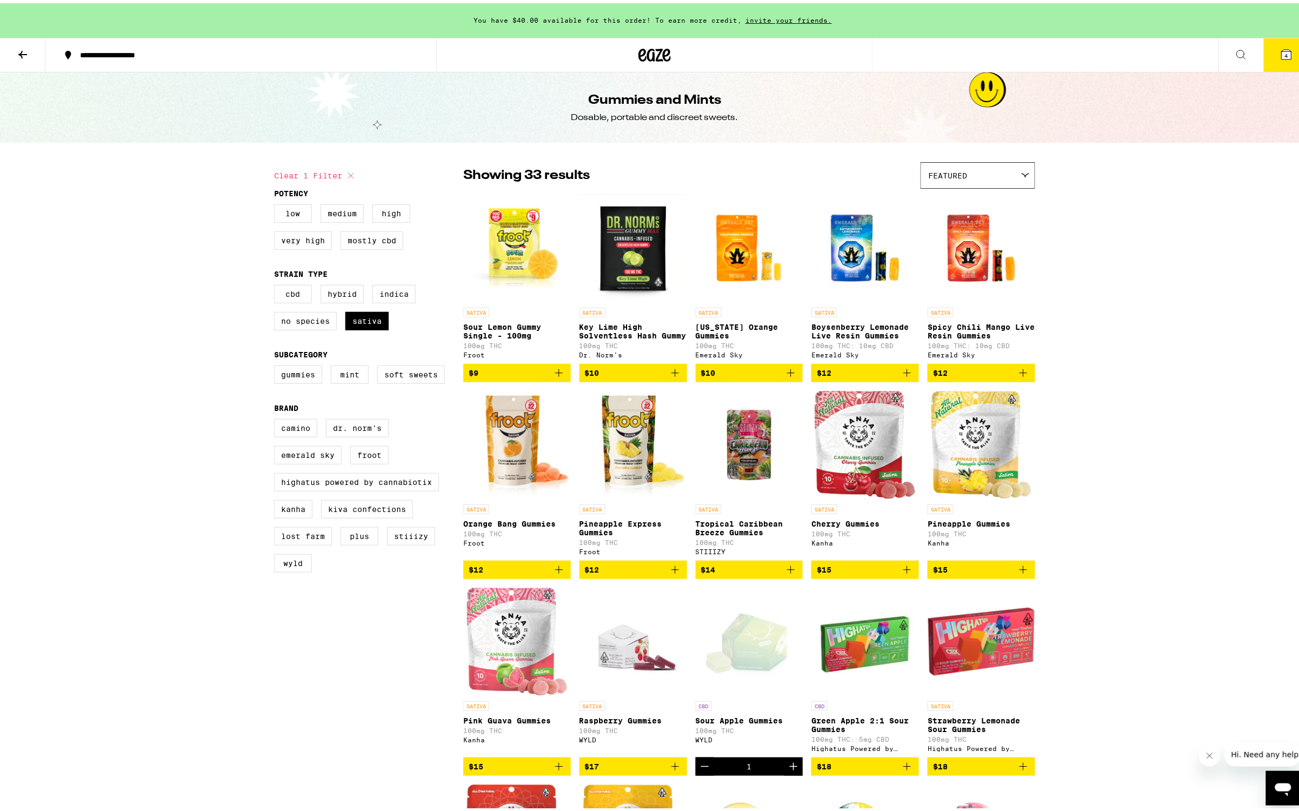
click at [28, 50] on icon at bounding box center [22, 51] width 13 height 13
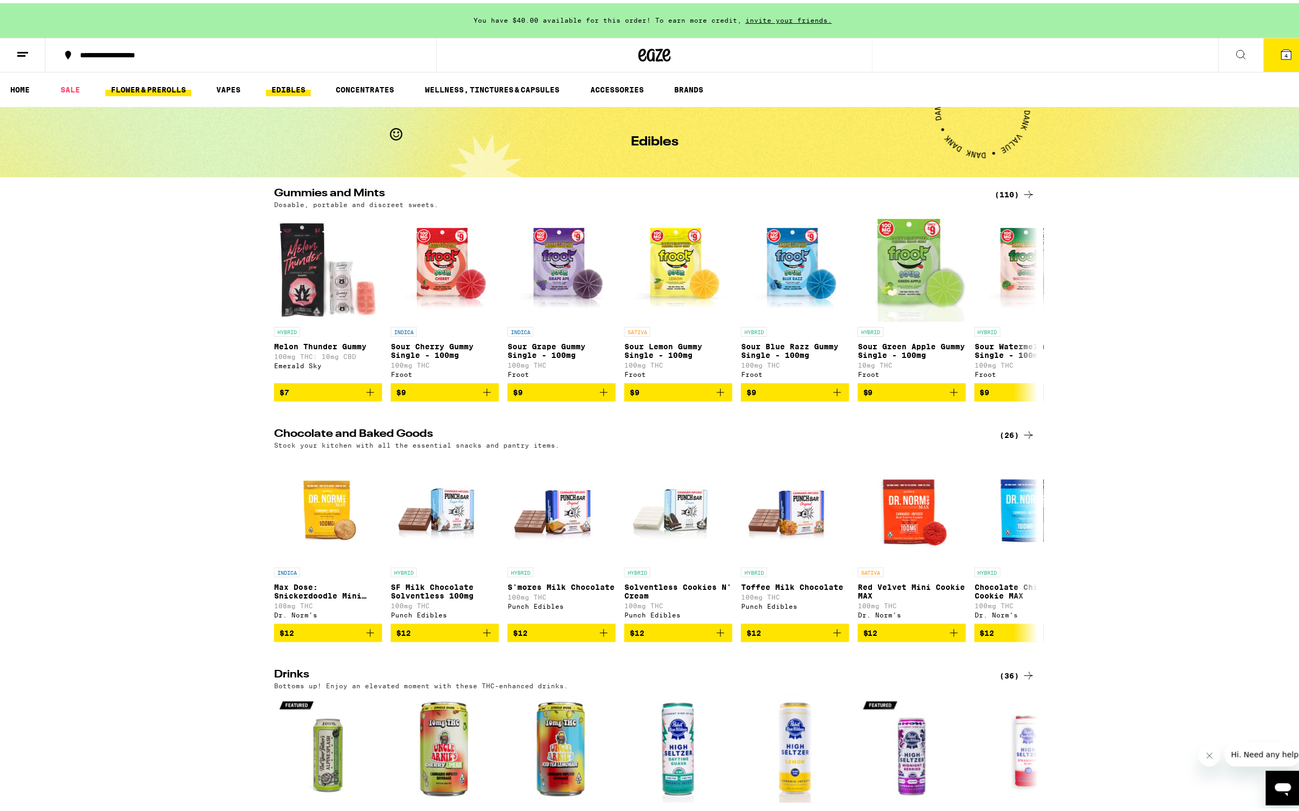
click at [131, 88] on link "FLOWER & PREROLLS" at bounding box center [148, 86] width 86 height 13
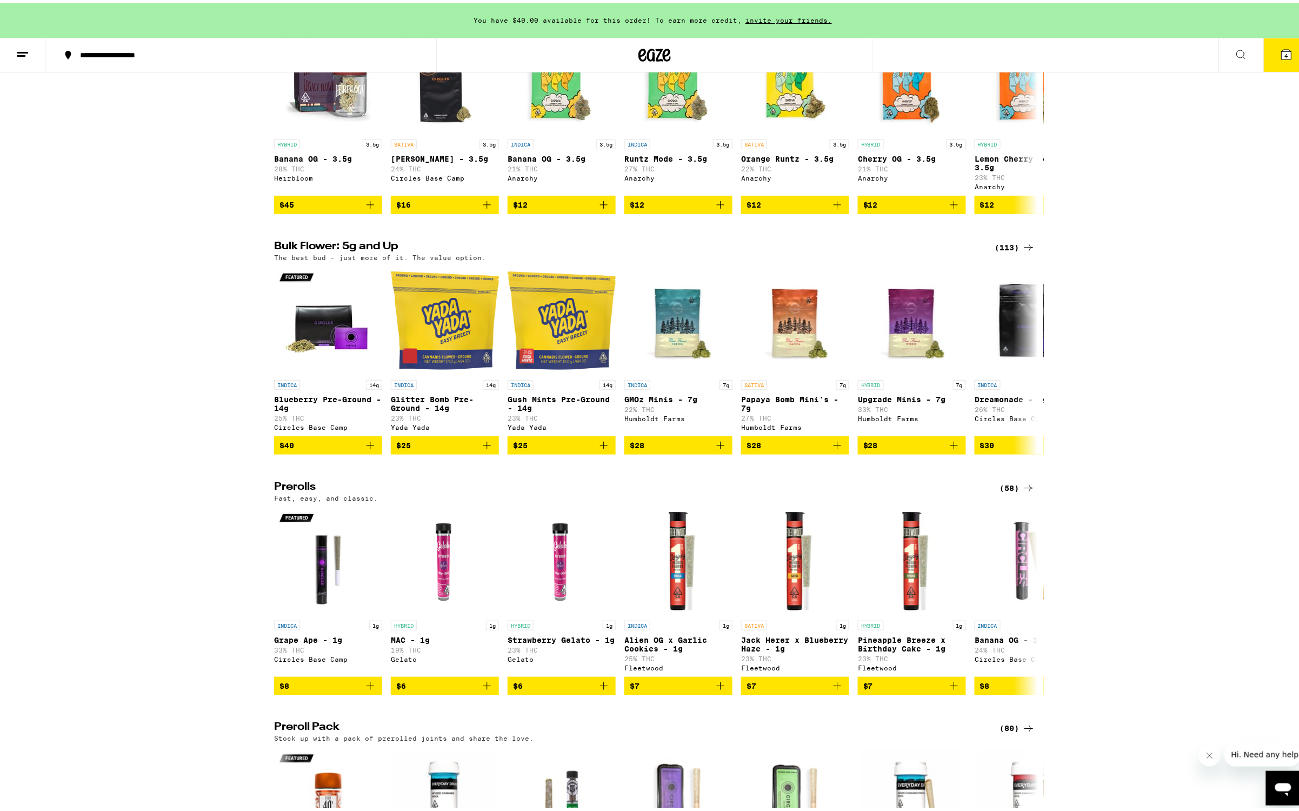
scroll to position [270, 0]
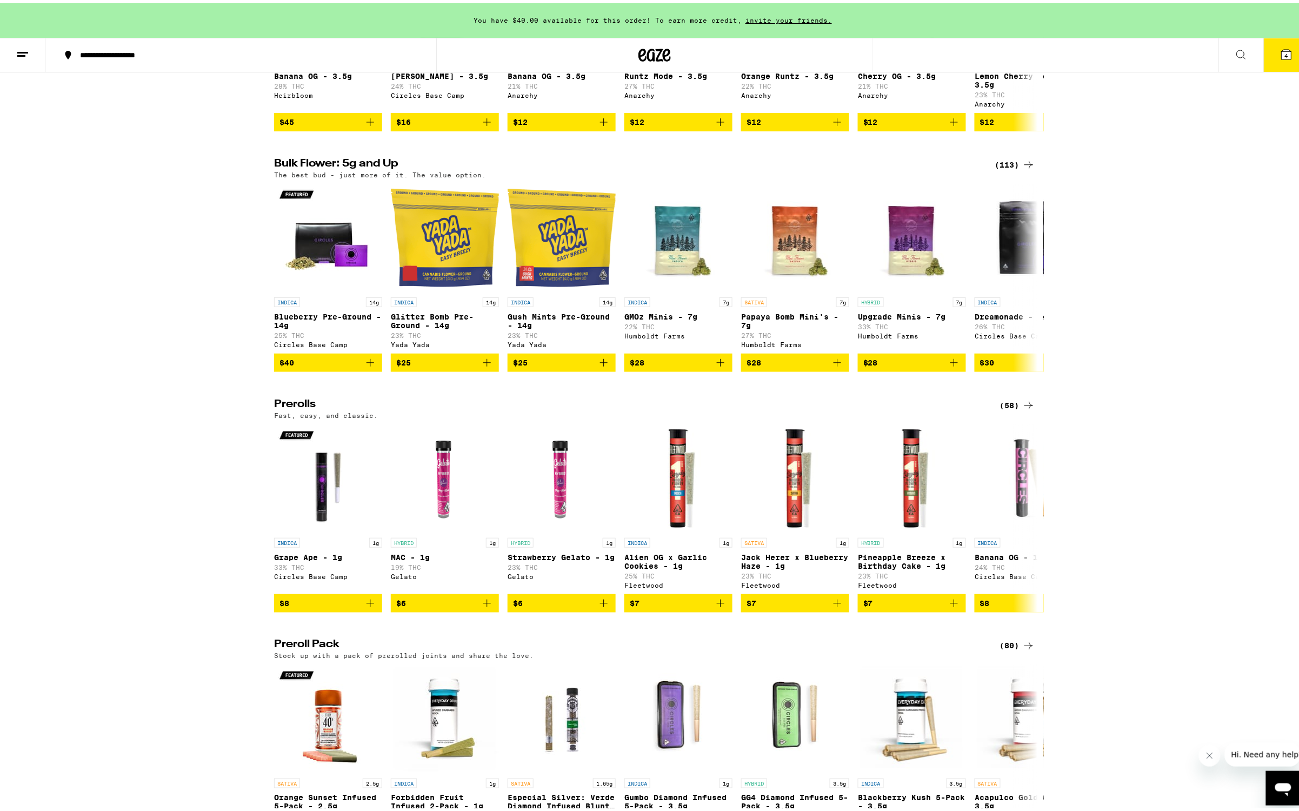
click at [1022, 409] on icon at bounding box center [1028, 402] width 13 height 13
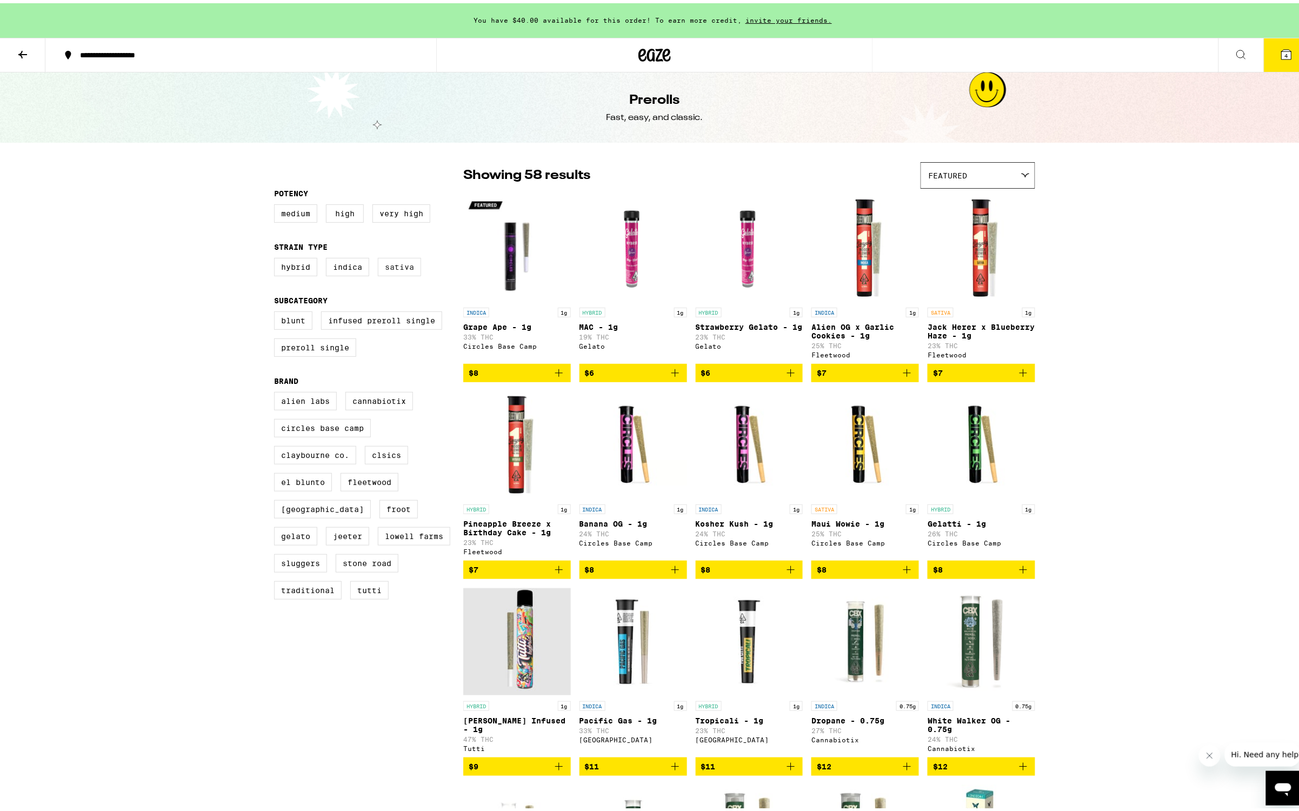
click at [398, 271] on label "Sativa" at bounding box center [399, 264] width 43 height 18
click at [277, 257] on input "Sativa" at bounding box center [276, 256] width 1 height 1
checkbox input "true"
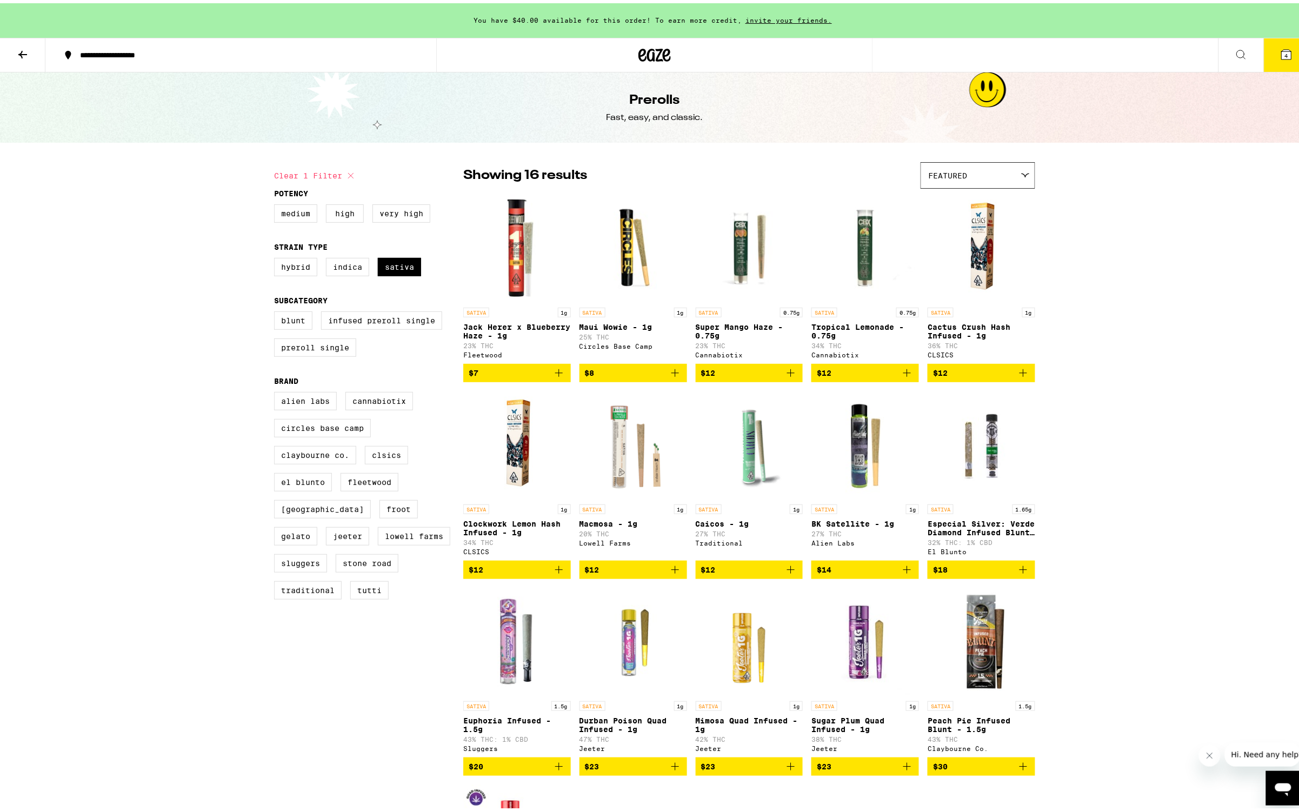
click at [601, 376] on span "$8" at bounding box center [633, 369] width 97 height 13
click at [1280, 55] on icon at bounding box center [1286, 51] width 13 height 13
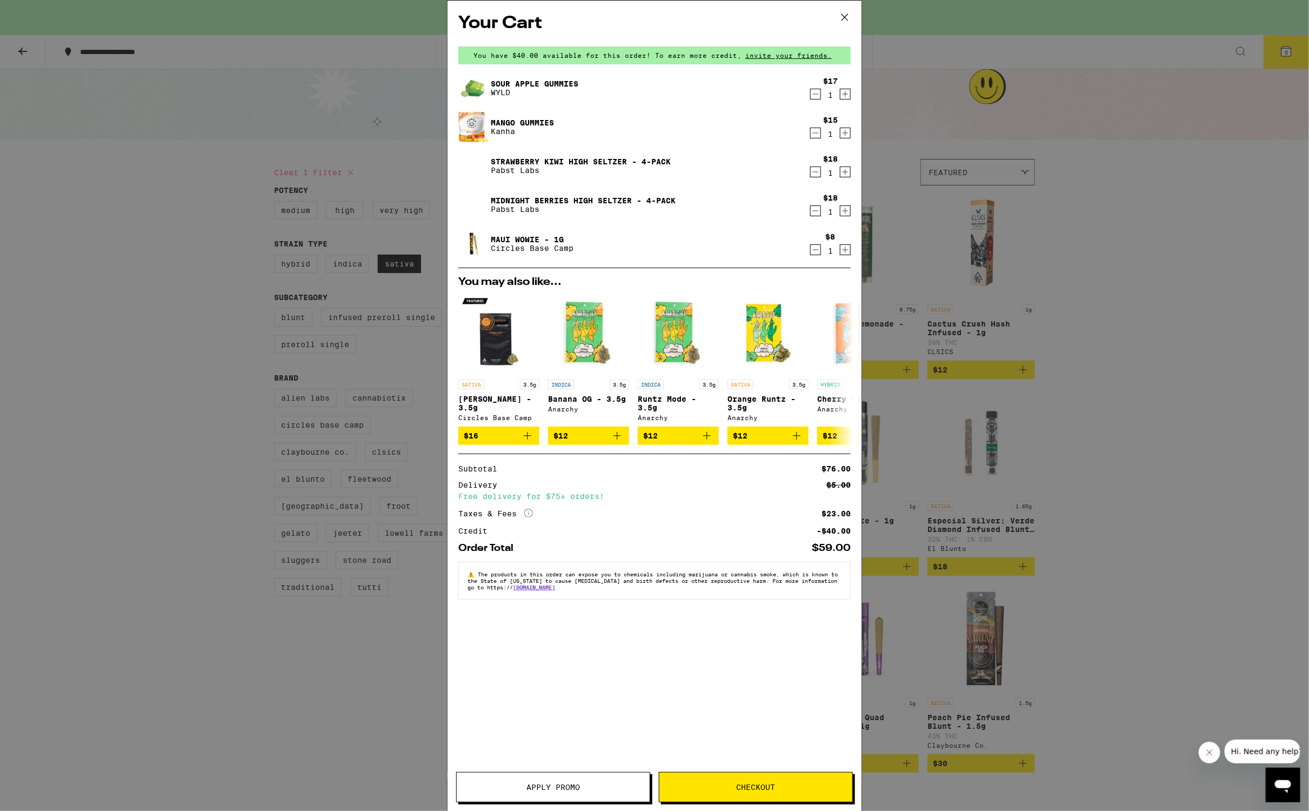
click at [1090, 450] on div "Your Cart You have $40.00 available for this order! To earn more credit, invite…" at bounding box center [654, 405] width 1309 height 811
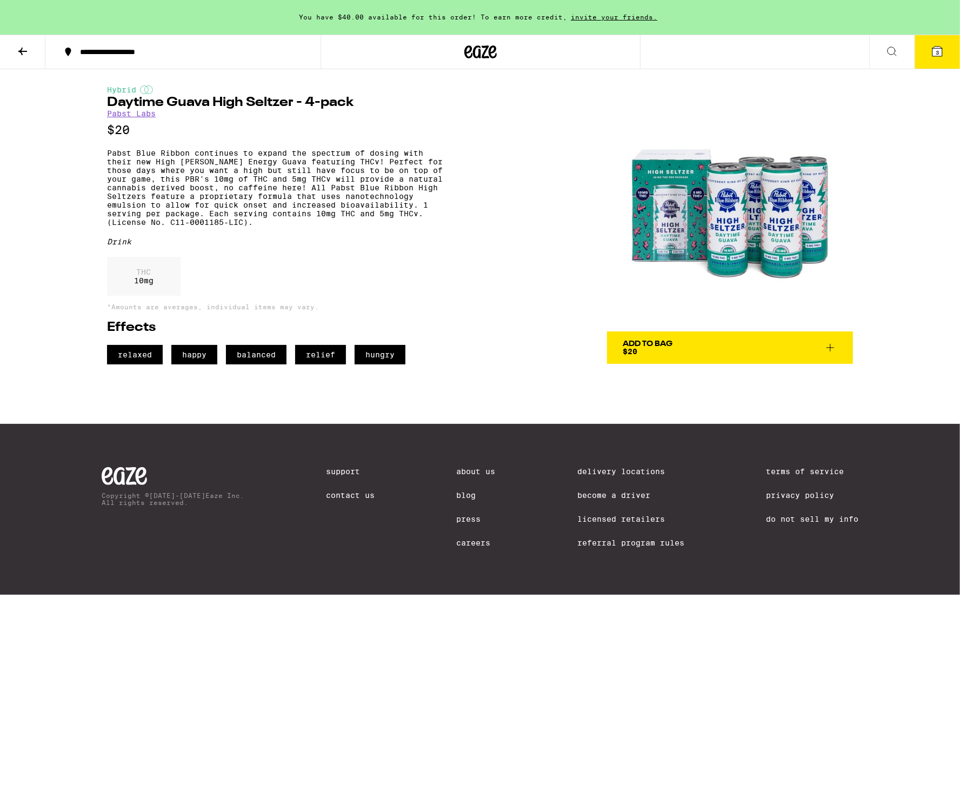
click at [717, 230] on img at bounding box center [730, 208] width 246 height 246
